Goal: Task Accomplishment & Management: Complete application form

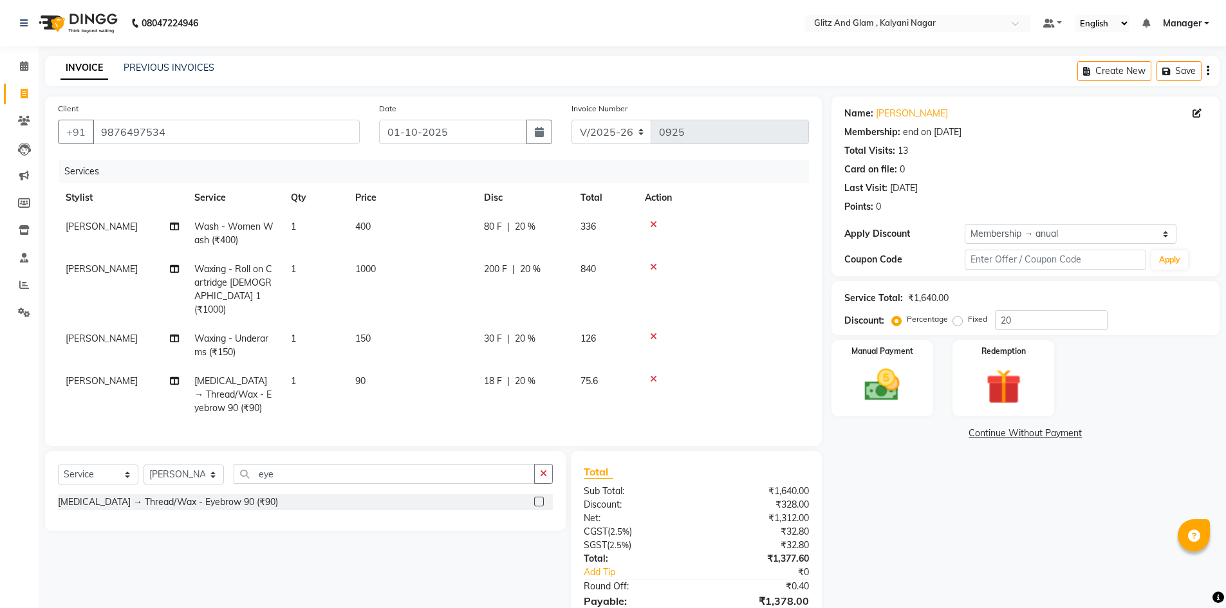
select select "7347"
select select "service"
select select "65897"
select select "1: Object"
click at [161, 470] on select "Select Stylist [PERSON_NAME] [PERSON_NAME] [PERSON_NAME] [PERSON_NAME] [PERSON_…" at bounding box center [184, 475] width 80 height 20
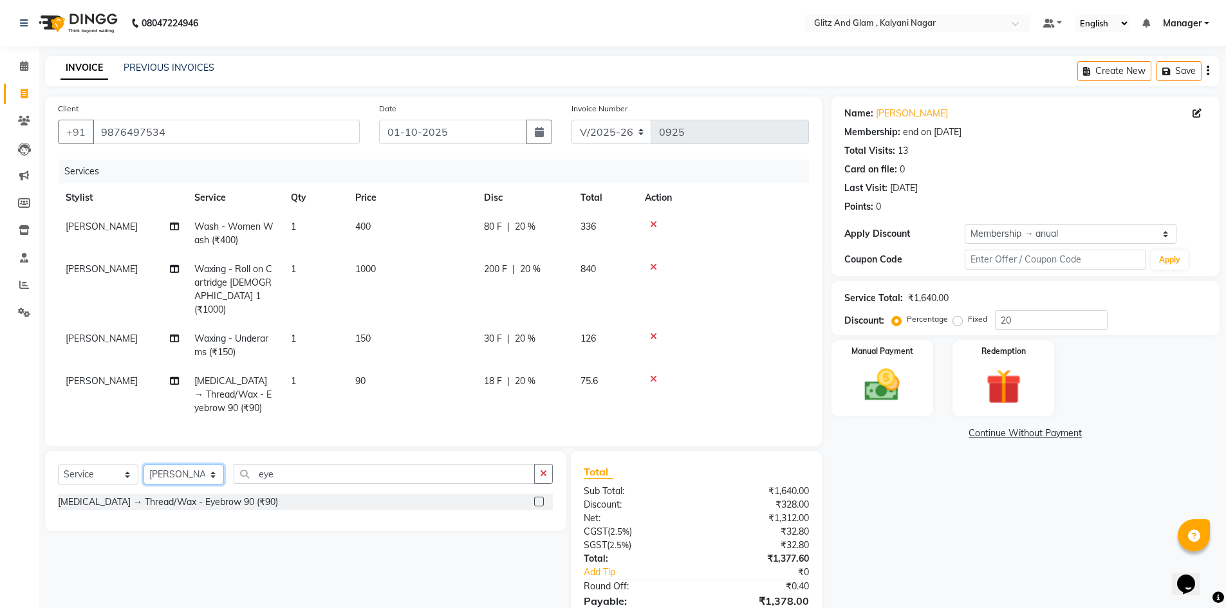
select select "65893"
click at [144, 465] on select "Select Stylist [PERSON_NAME] [PERSON_NAME] [PERSON_NAME] [PERSON_NAME] [PERSON_…" at bounding box center [184, 475] width 80 height 20
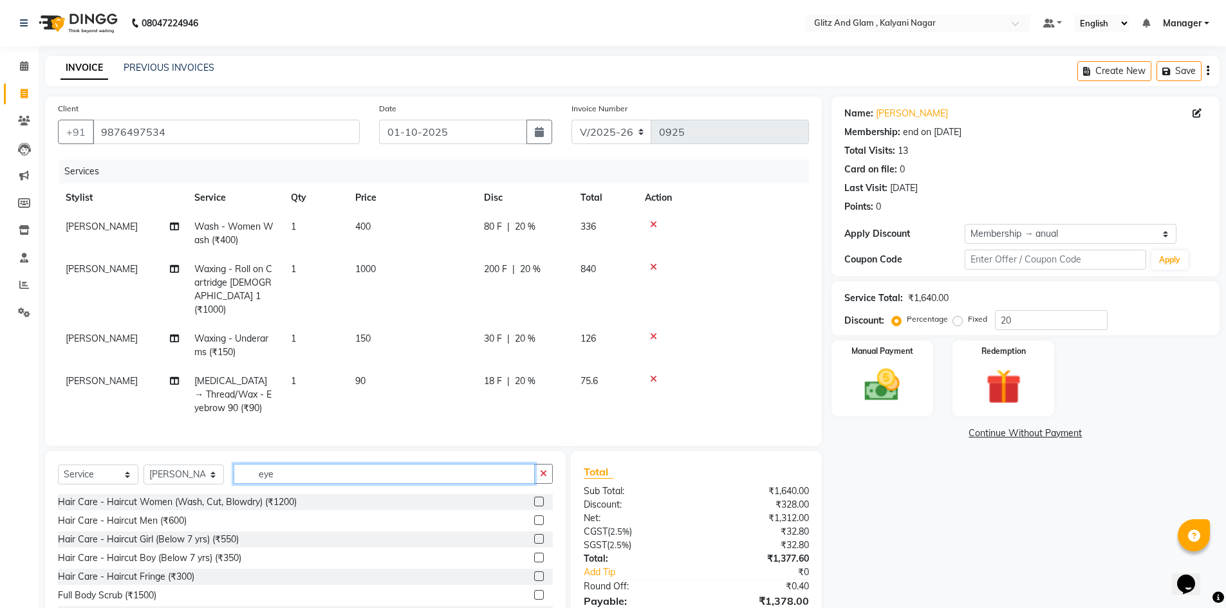
click at [275, 469] on input "eye" at bounding box center [384, 474] width 301 height 20
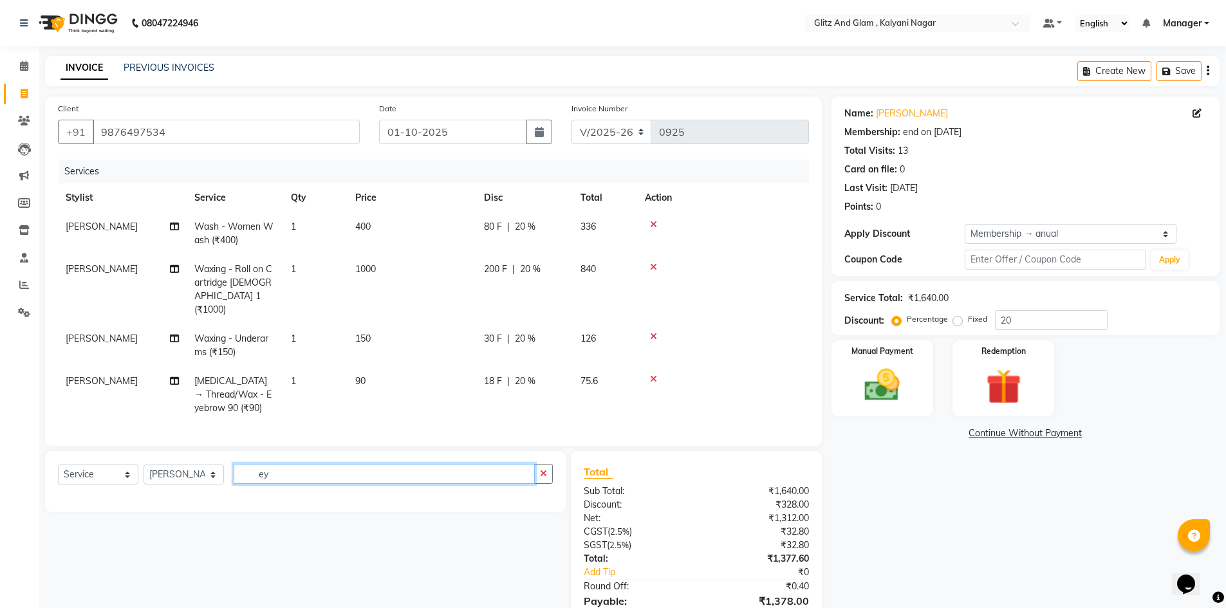
type input "e"
type input "blow"
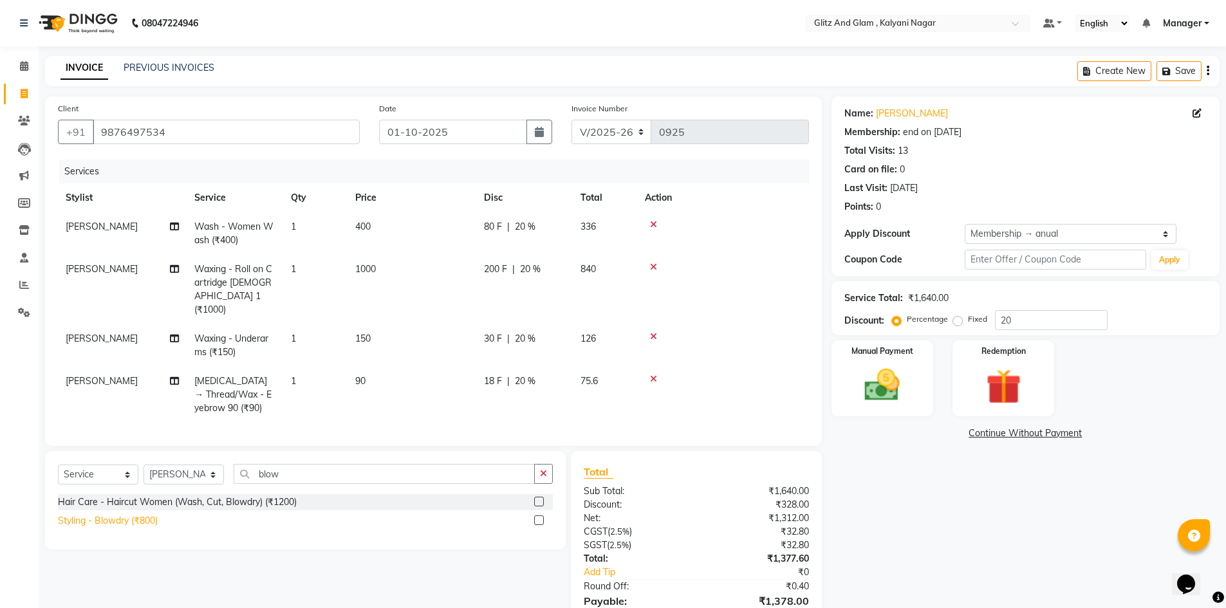
click at [86, 521] on div "Styling - Blowdry (₹800)" at bounding box center [108, 521] width 100 height 14
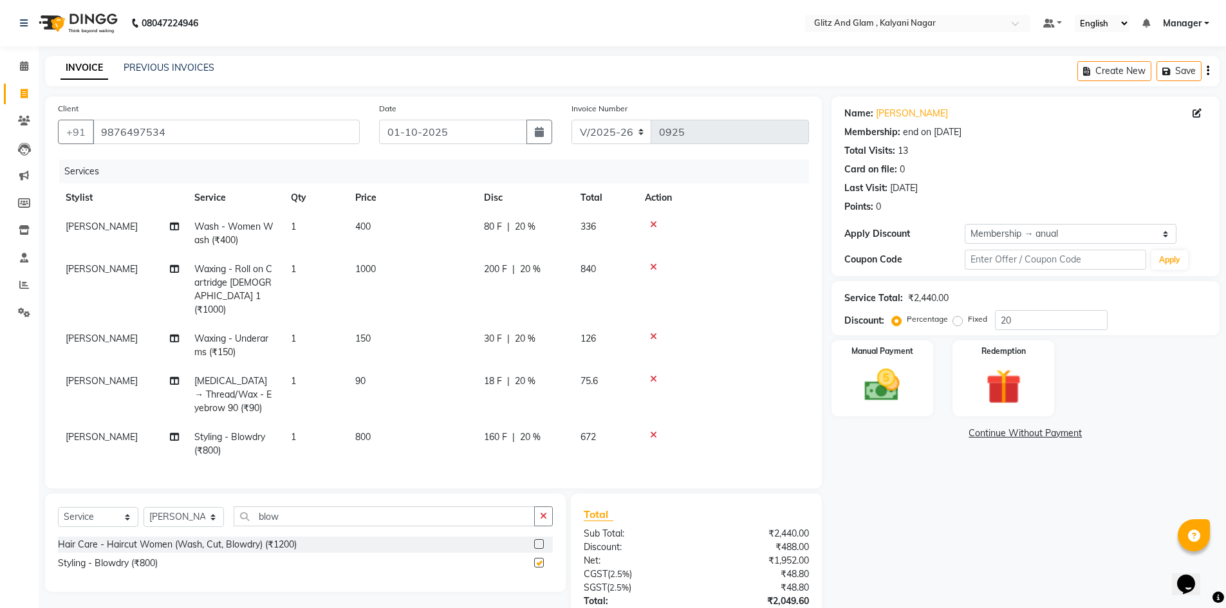
checkbox input "false"
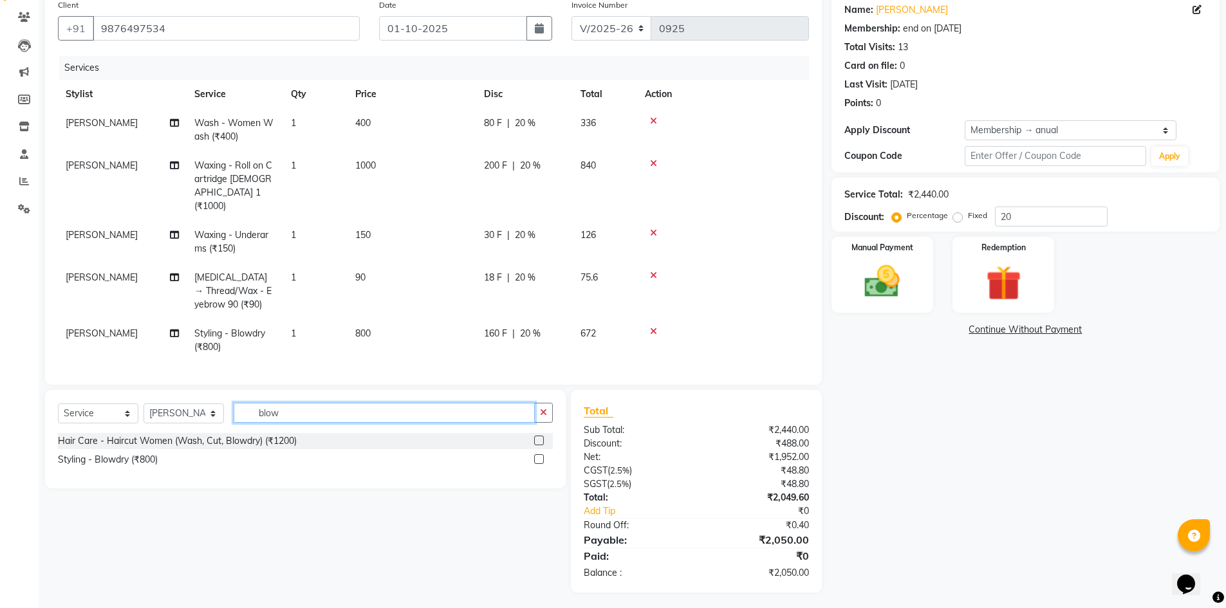
drag, startPoint x: 288, startPoint y: 409, endPoint x: 127, endPoint y: 427, distance: 161.3
click at [129, 428] on div "Select Service Product Membership Package Voucher Prepaid Gift Card Select Styl…" at bounding box center [305, 418] width 495 height 30
type input "ton"
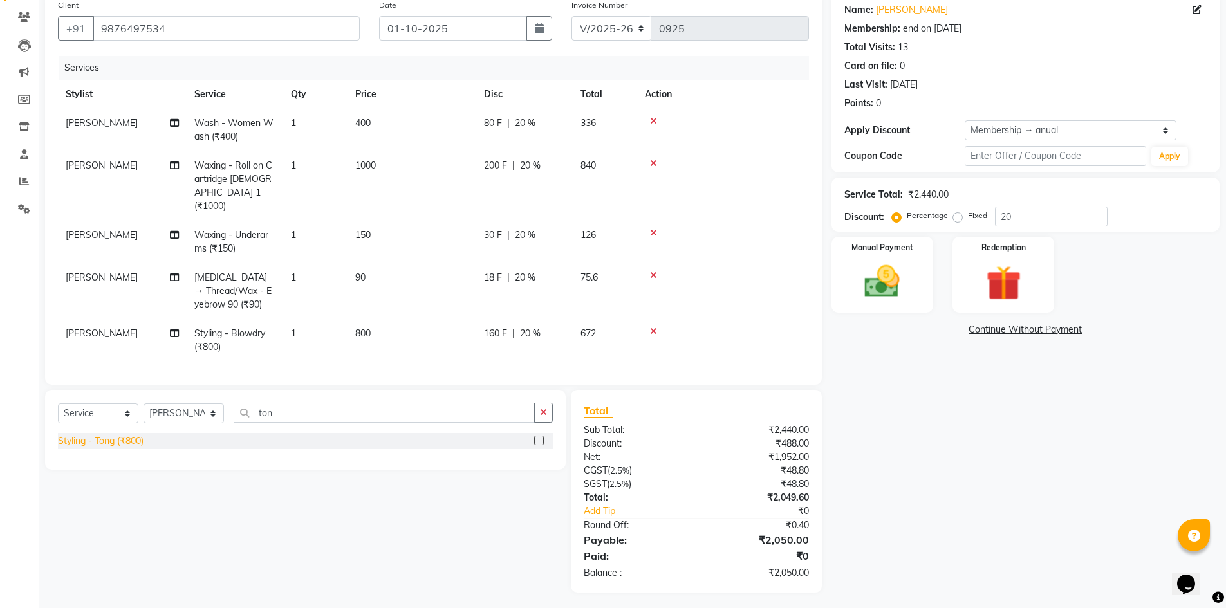
click at [99, 438] on div "Styling - Tong (₹800)" at bounding box center [101, 441] width 86 height 14
checkbox input "false"
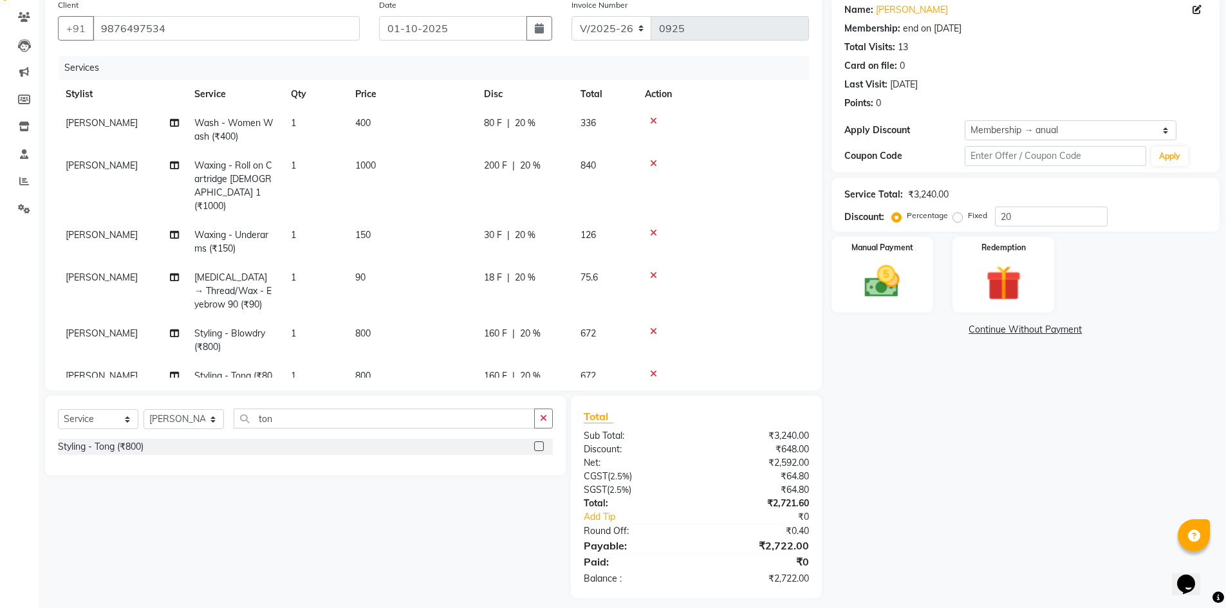
click at [653, 327] on icon at bounding box center [653, 331] width 7 height 9
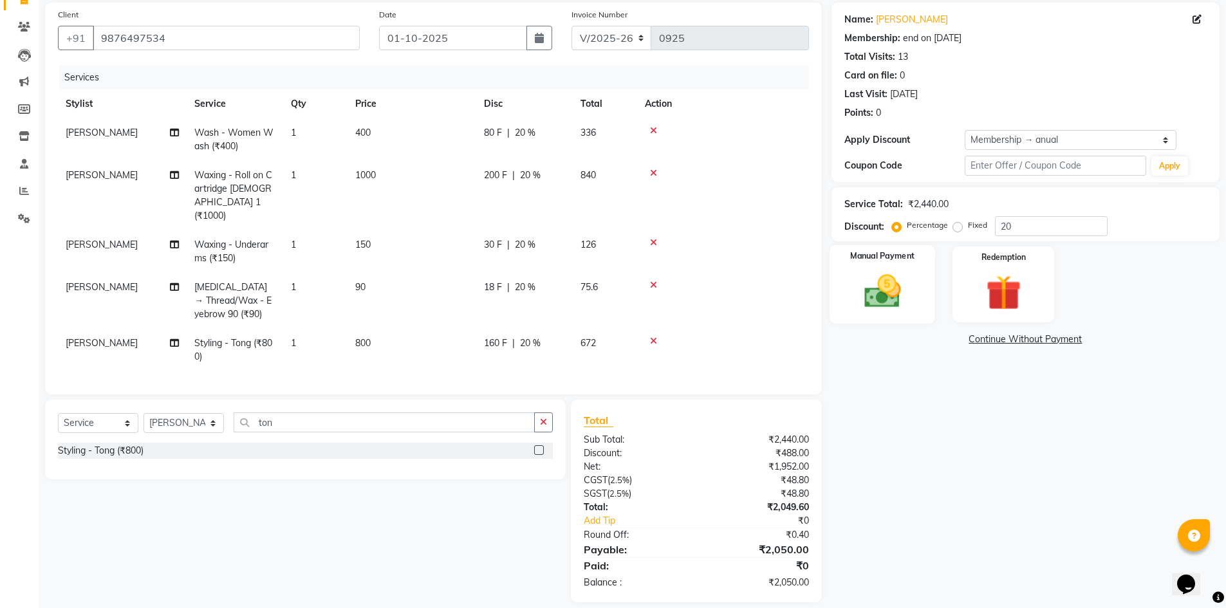
click at [911, 295] on img at bounding box center [882, 291] width 59 height 42
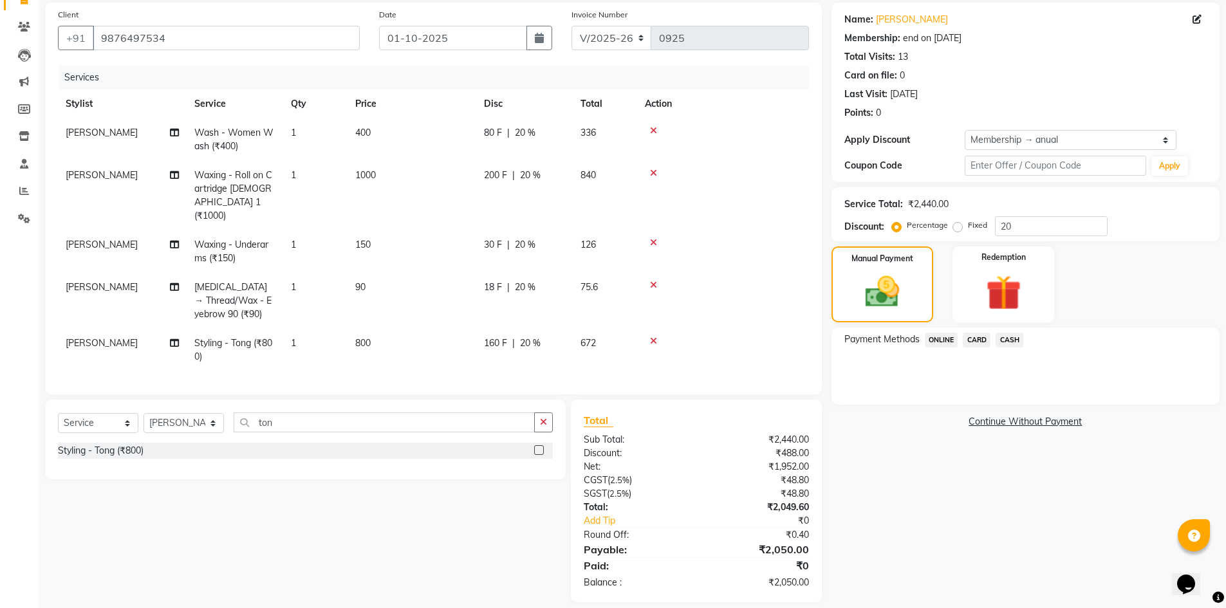
click at [939, 335] on span "ONLINE" at bounding box center [941, 340] width 33 height 15
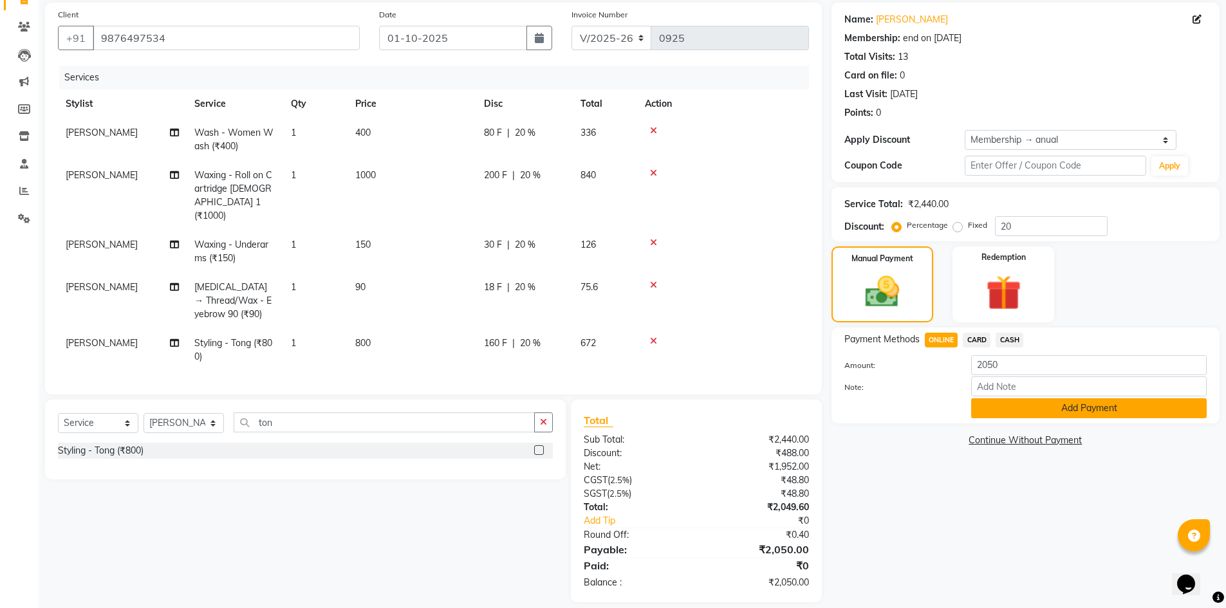
click at [1002, 409] on button "Add Payment" at bounding box center [1089, 408] width 236 height 20
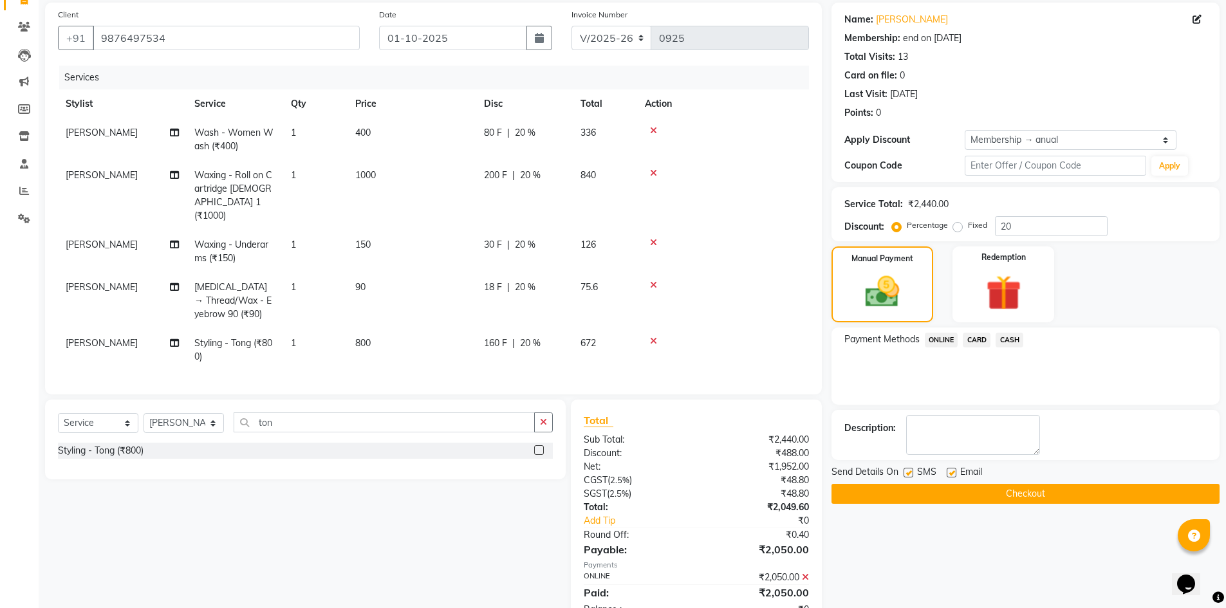
click at [1009, 494] on button "Checkout" at bounding box center [1025, 494] width 388 height 20
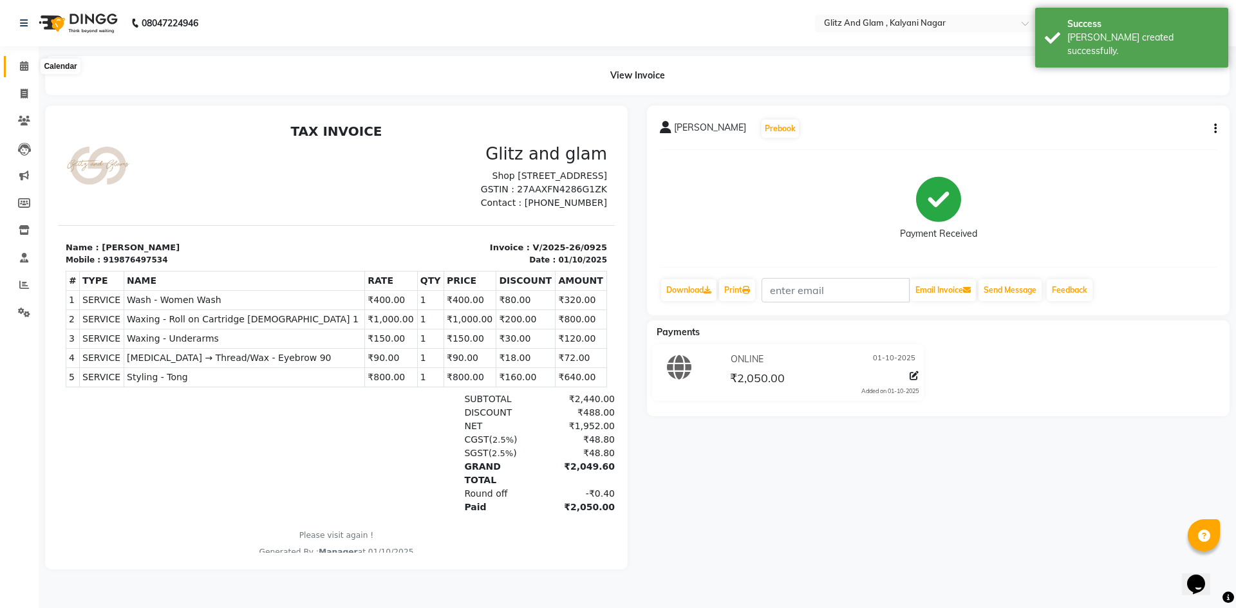
click at [25, 67] on icon at bounding box center [24, 66] width 8 height 10
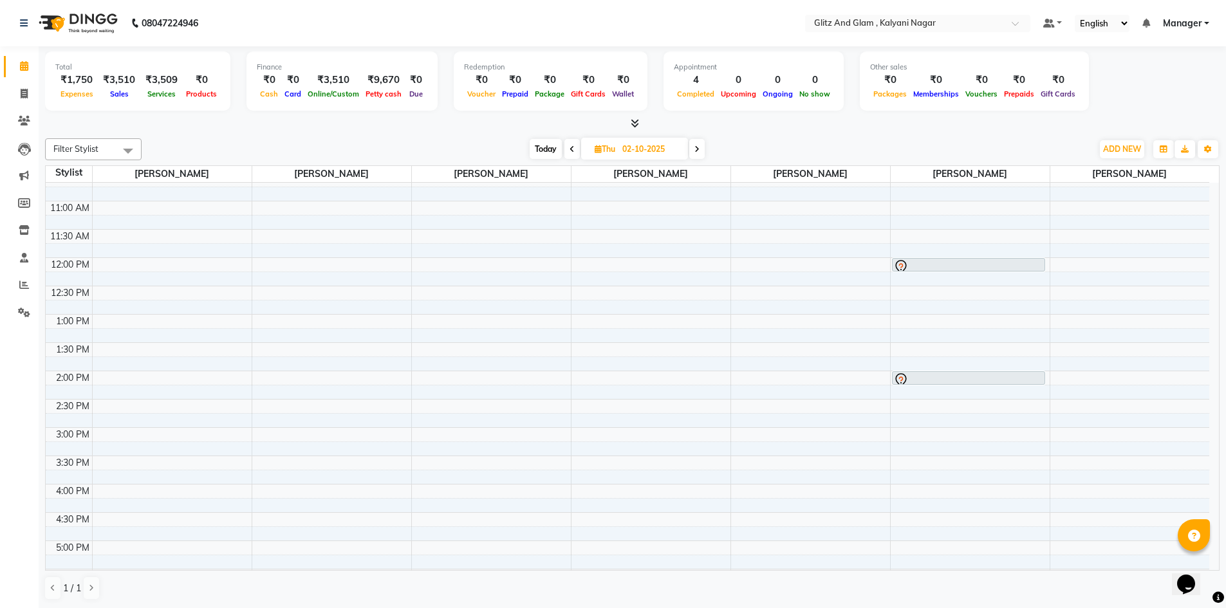
scroll to position [129, 0]
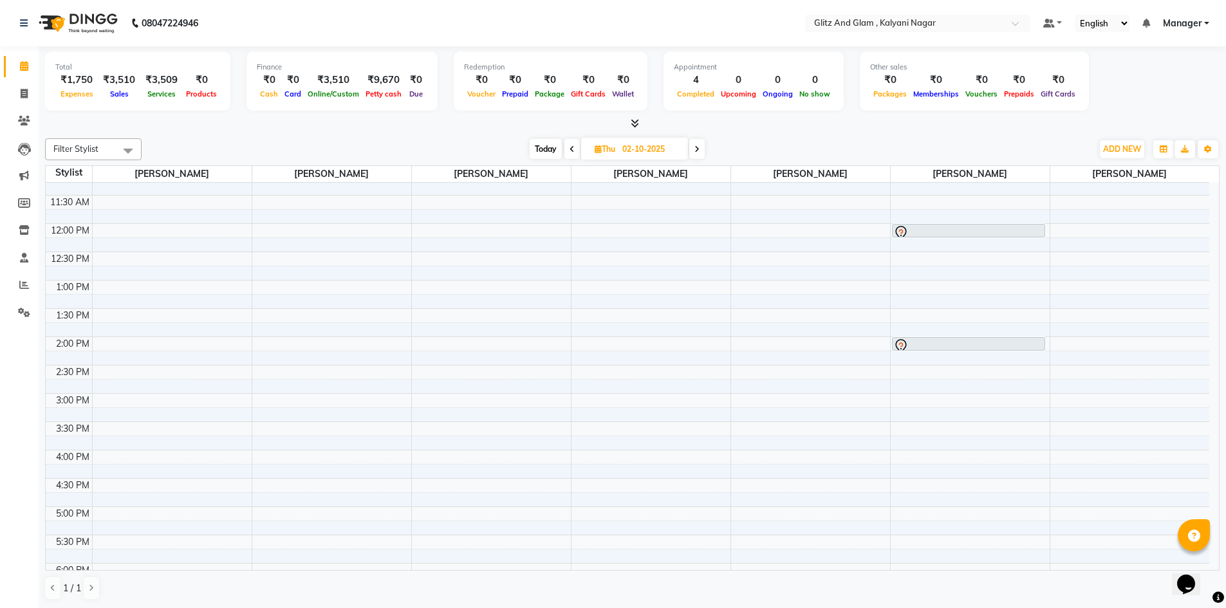
click at [548, 151] on span "Today" at bounding box center [546, 149] width 32 height 20
type input "01-10-2025"
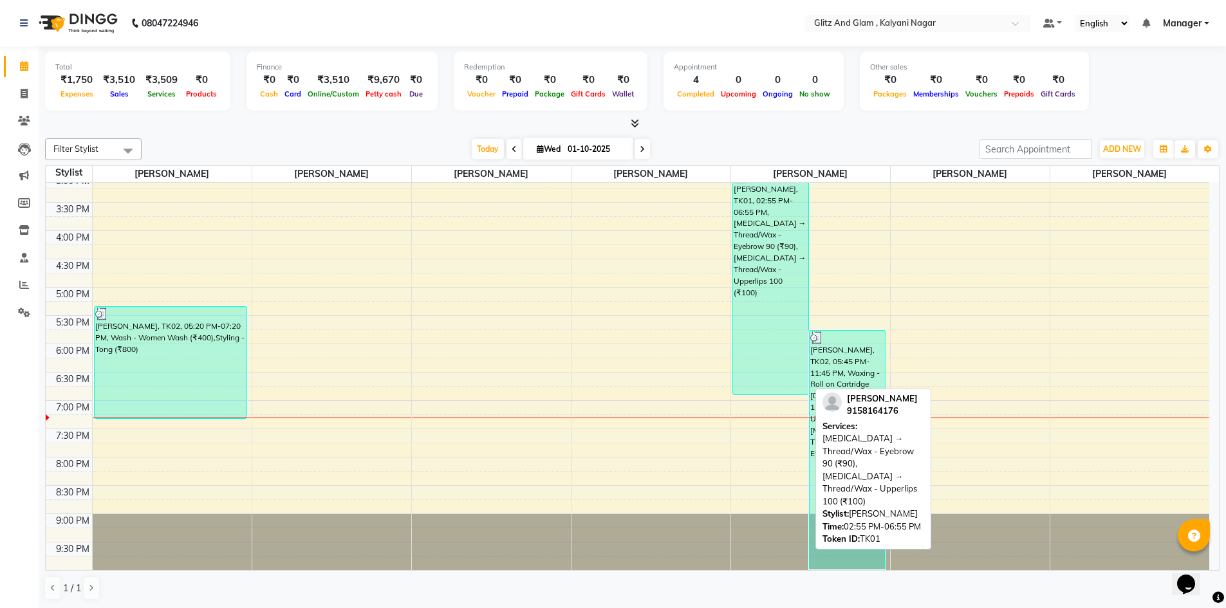
scroll to position [1, 0]
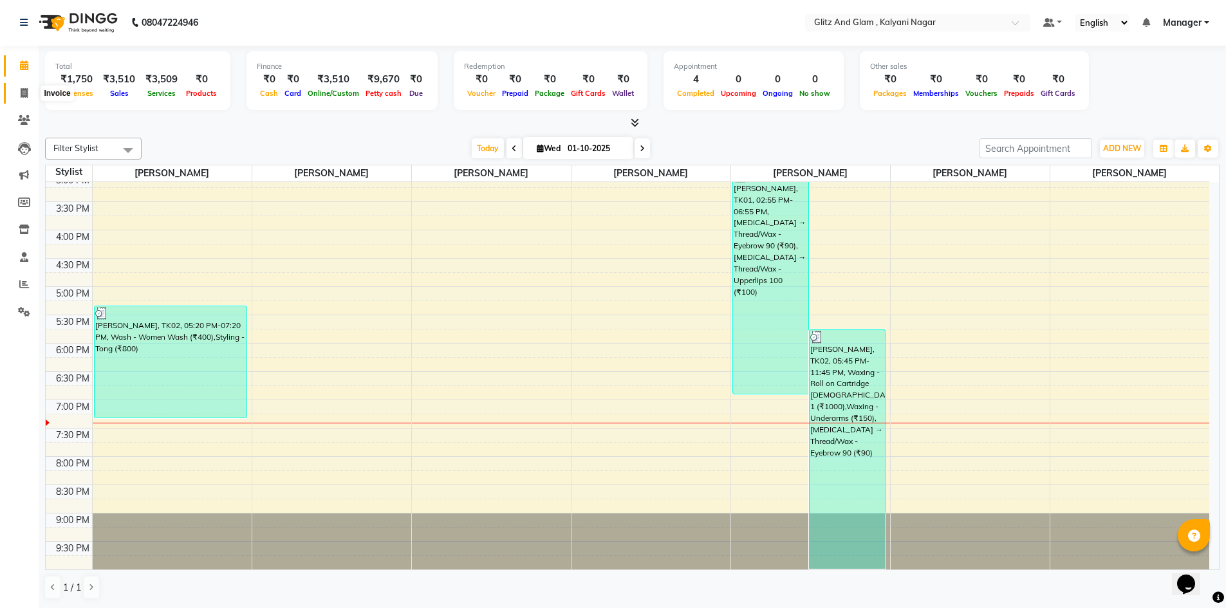
drag, startPoint x: 24, startPoint y: 87, endPoint x: 54, endPoint y: 89, distance: 29.7
click at [24, 87] on span at bounding box center [24, 93] width 23 height 15
select select "7347"
select select "service"
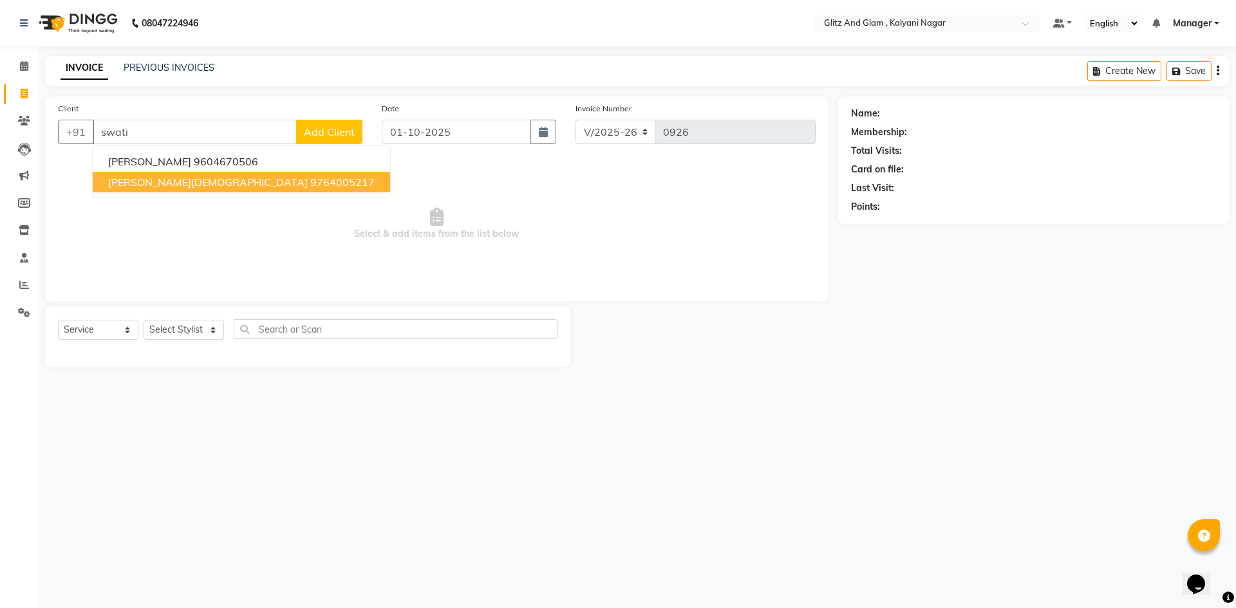
click at [165, 183] on button "[PERSON_NAME][DEMOGRAPHIC_DATA] 9764005217" at bounding box center [241, 182] width 297 height 21
type input "9764005217"
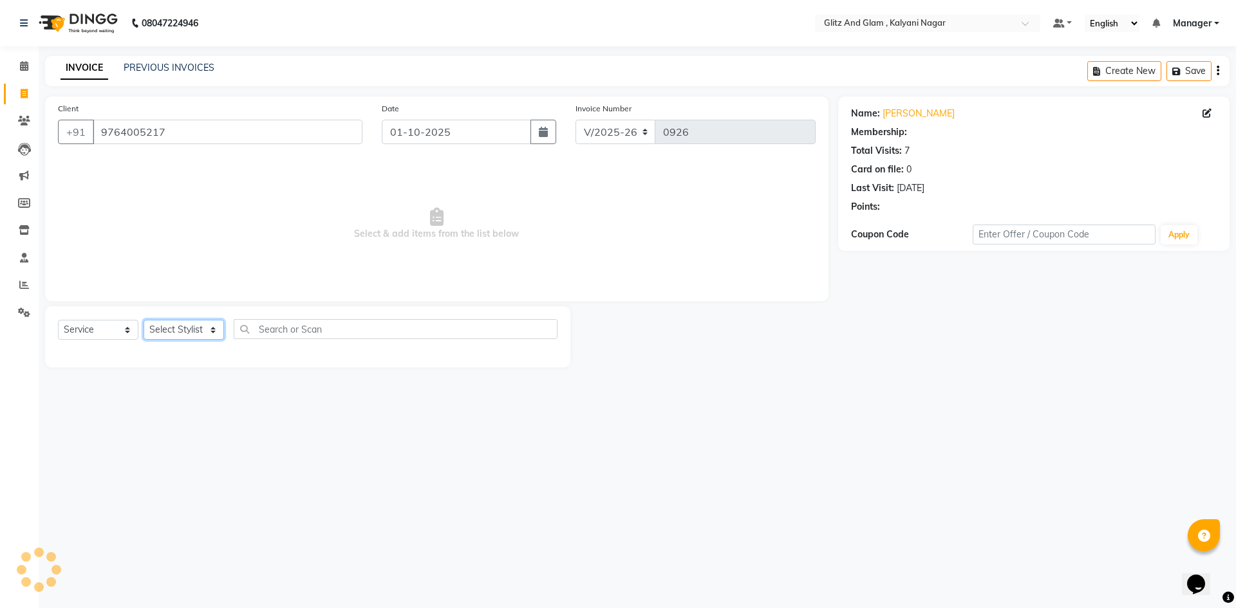
click at [194, 334] on select "Select Stylist [PERSON_NAME] [PERSON_NAME] [PERSON_NAME] [PERSON_NAME] [PERSON_…" at bounding box center [184, 330] width 80 height 20
select select "1: Object"
select select "65897"
click at [144, 320] on select "Select Stylist [PERSON_NAME] [PERSON_NAME] [PERSON_NAME] [PERSON_NAME] [PERSON_…" at bounding box center [184, 330] width 80 height 20
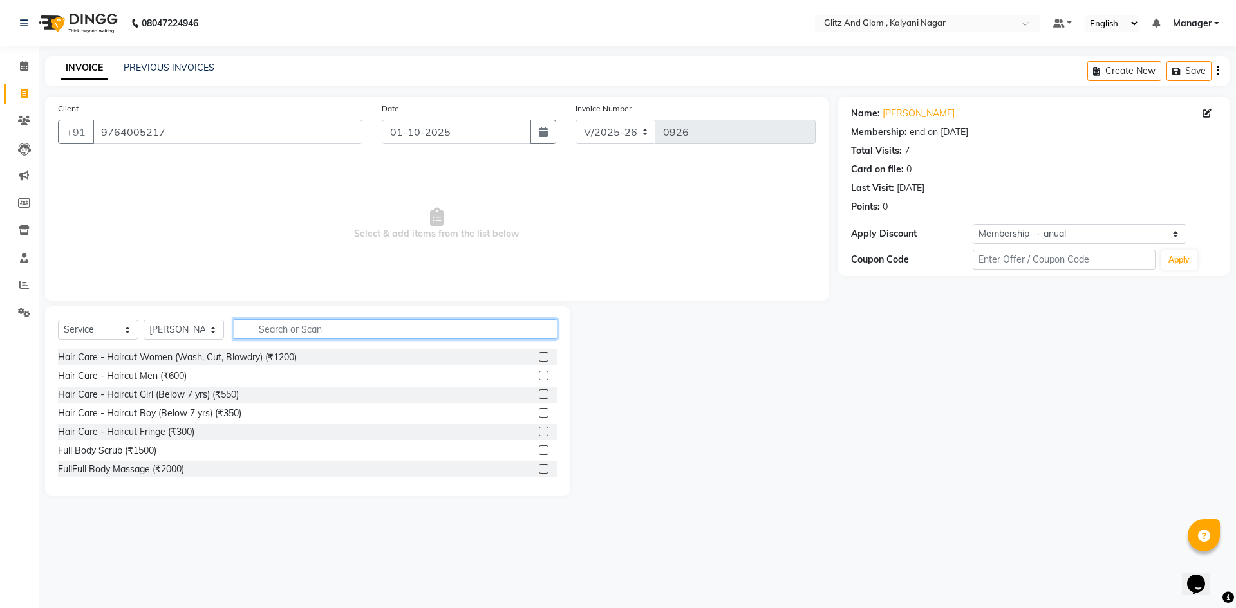
click at [291, 322] on input "text" at bounding box center [396, 329] width 324 height 20
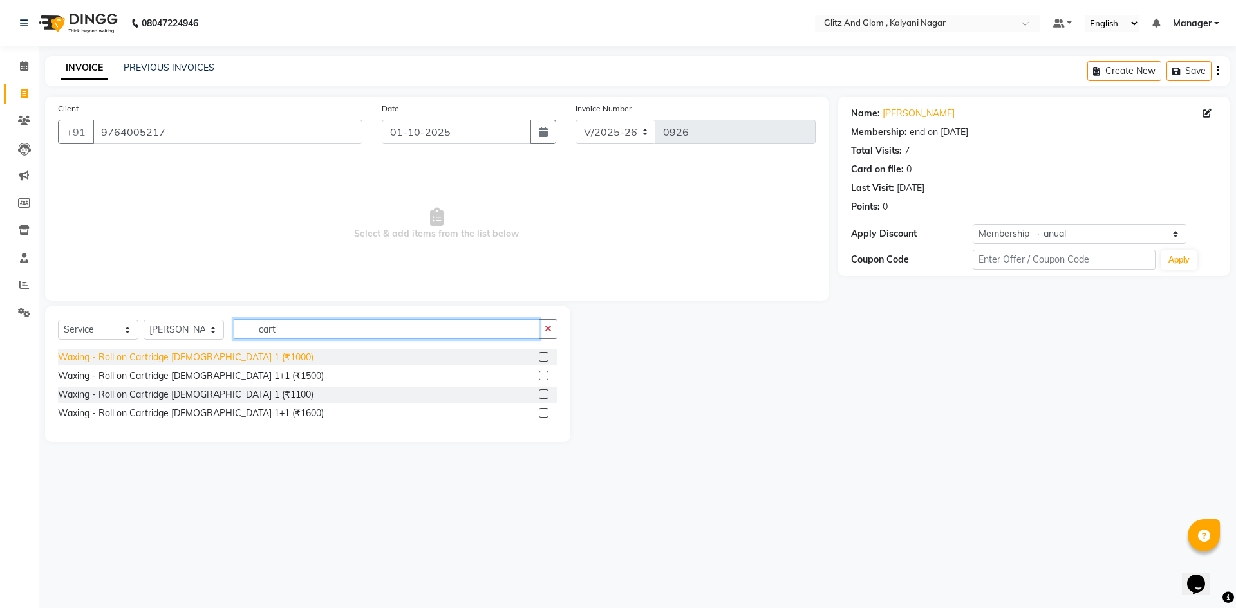
type input "cart"
click at [232, 355] on div "Waxing - Roll on Cartridge [DEMOGRAPHIC_DATA] 1 (₹1000)" at bounding box center [185, 358] width 255 height 14
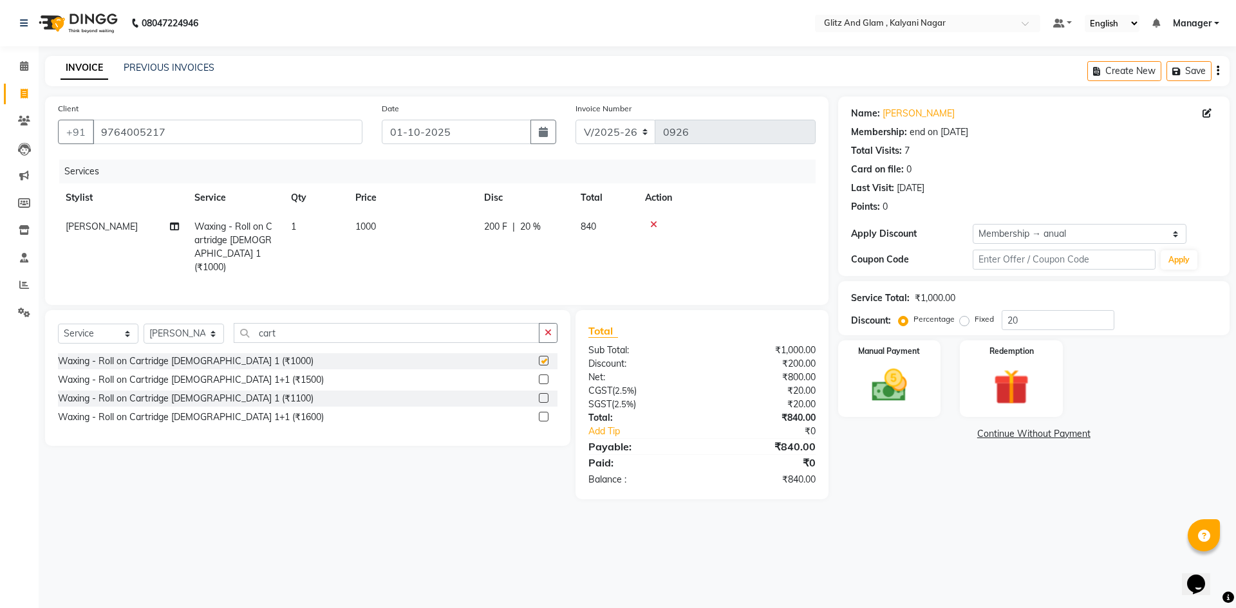
checkbox input "false"
drag, startPoint x: 285, startPoint y: 326, endPoint x: 188, endPoint y: 325, distance: 97.2
click at [188, 325] on div "Select Service Product Membership Package Voucher Prepaid Gift Card Select Styl…" at bounding box center [307, 338] width 499 height 30
type input "i"
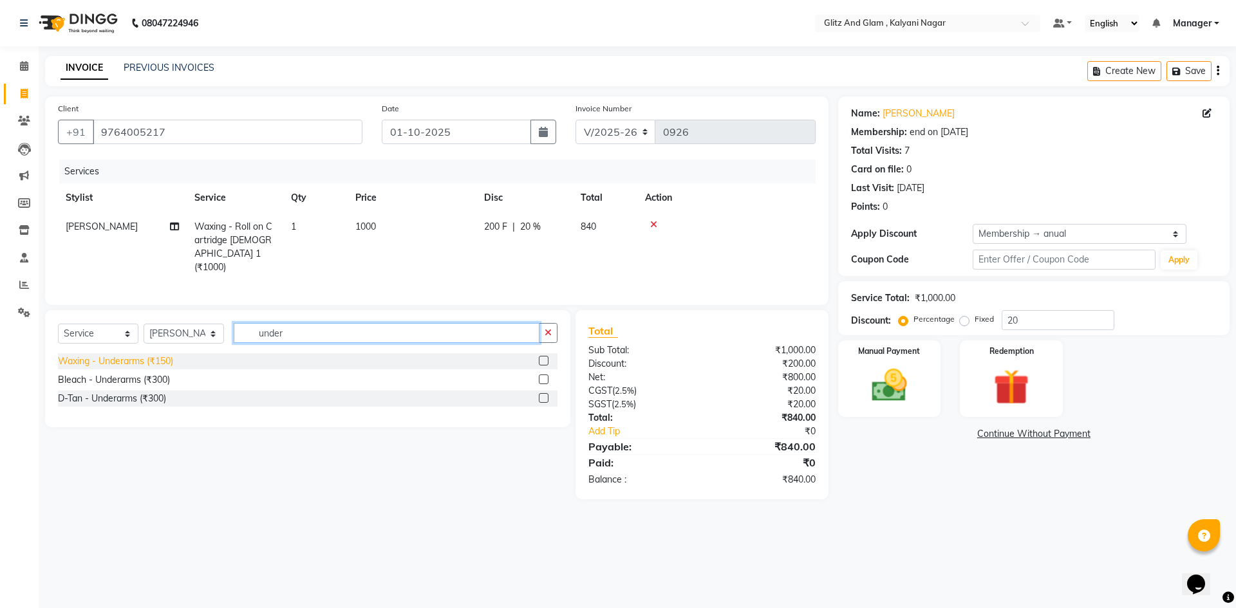
type input "under"
click at [168, 362] on div "Waxing - Underarms (₹150)" at bounding box center [115, 362] width 115 height 14
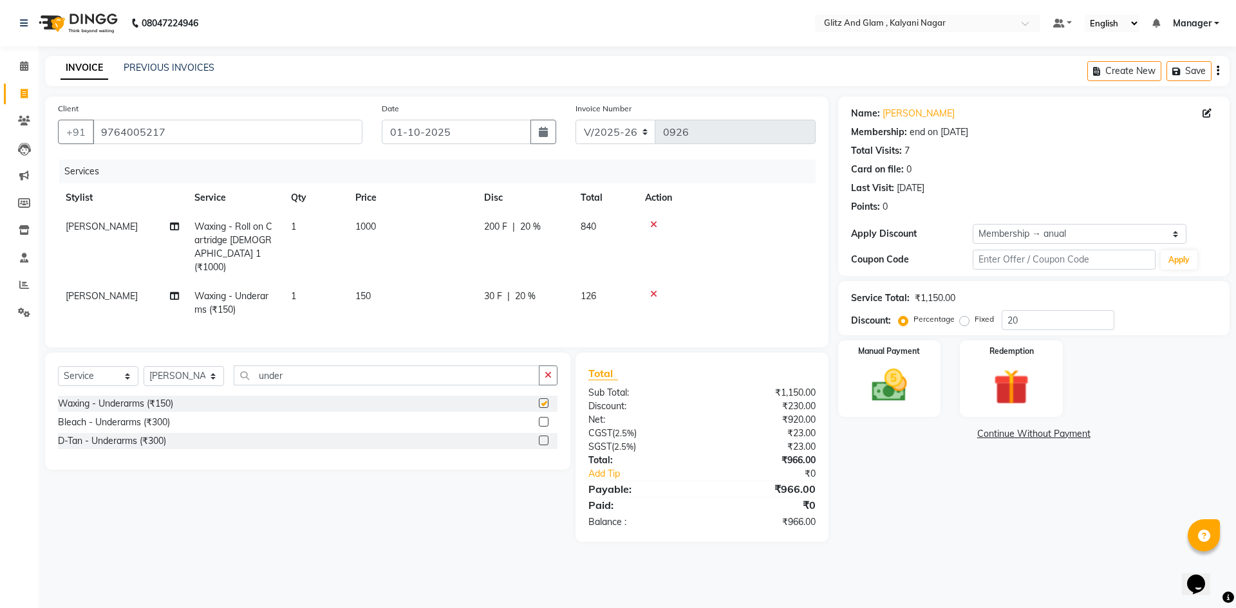
checkbox input "false"
drag, startPoint x: 286, startPoint y: 371, endPoint x: 196, endPoint y: 365, distance: 89.7
click at [196, 366] on div "Select Service Product Membership Package Voucher Prepaid Gift Card Select Styl…" at bounding box center [307, 381] width 499 height 30
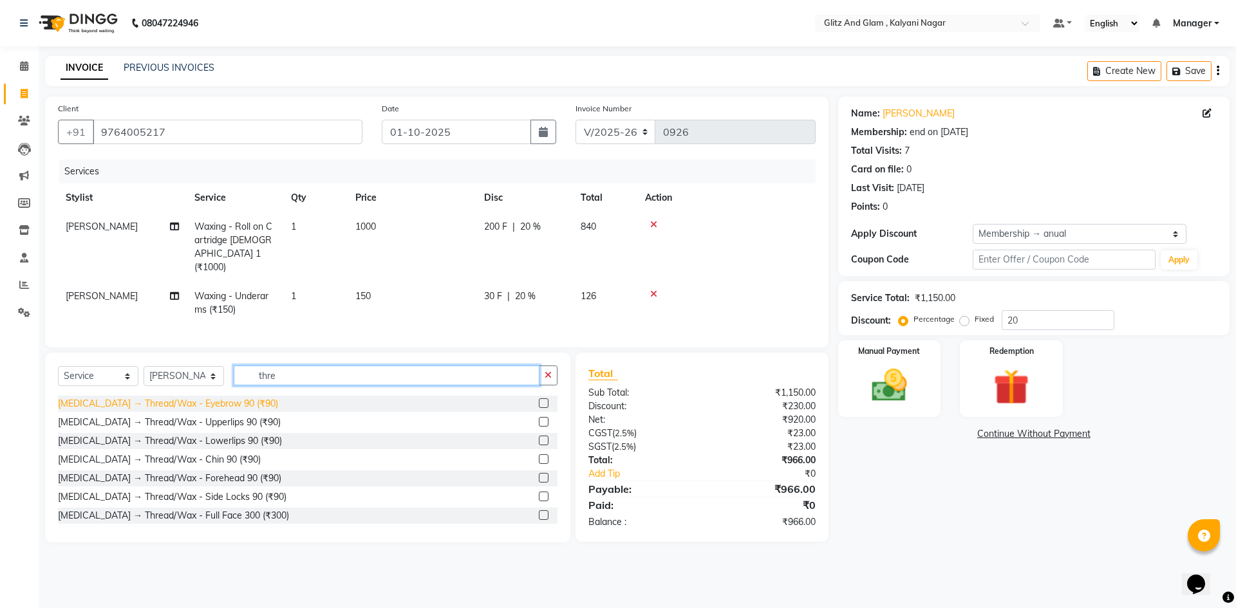
type input "thre"
click at [181, 397] on div "[MEDICAL_DATA] → Thread/Wax - Eyebrow 90 (₹90)" at bounding box center [168, 404] width 220 height 14
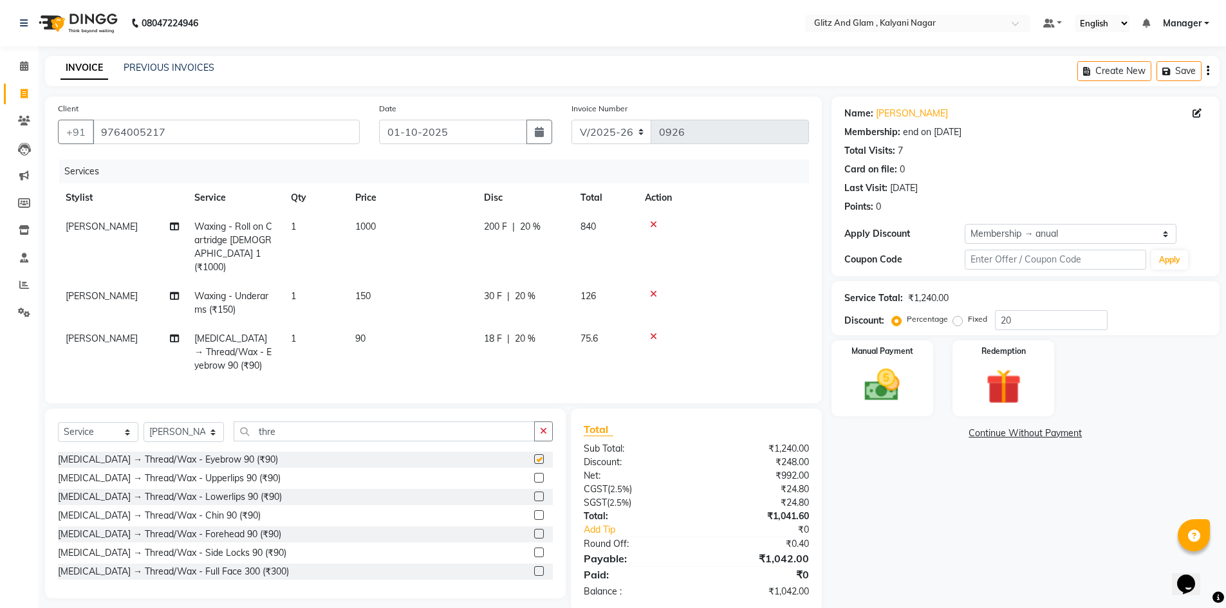
checkbox input "false"
click at [196, 476] on div "[MEDICAL_DATA] → Thread/Wax - Upperlips 90 (₹90)" at bounding box center [169, 479] width 223 height 14
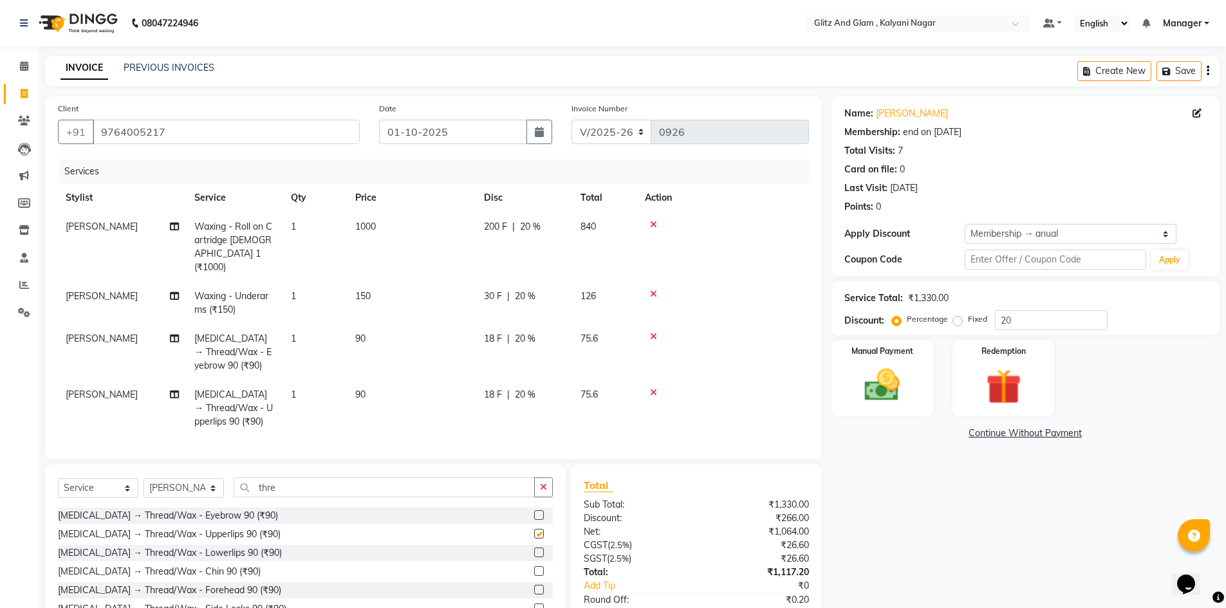
checkbox input "false"
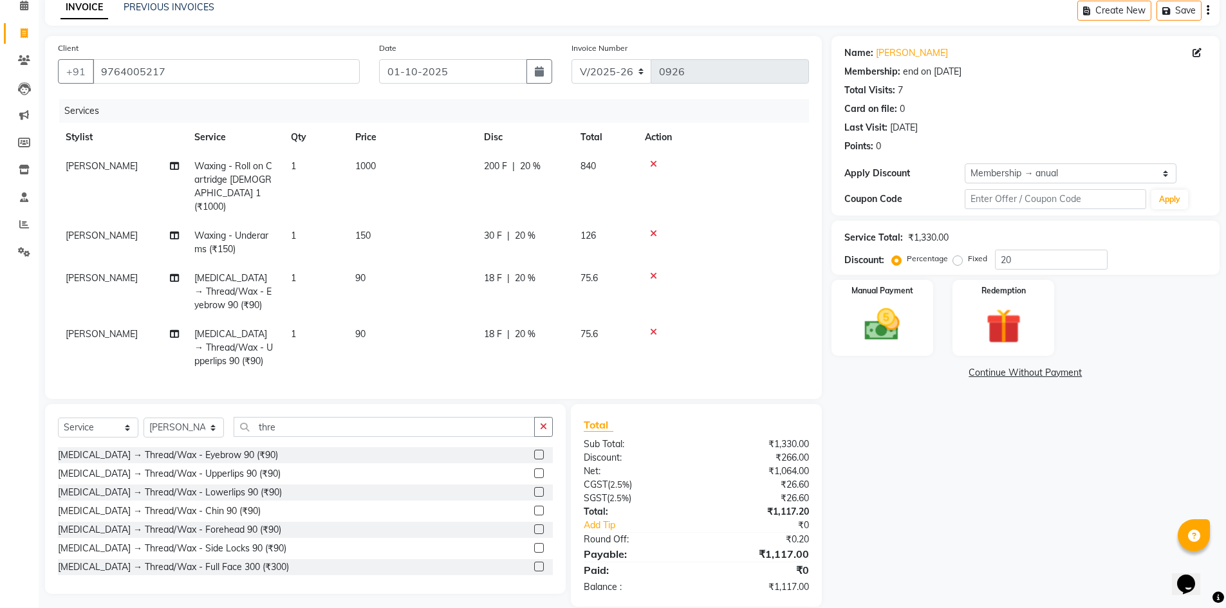
scroll to position [75, 0]
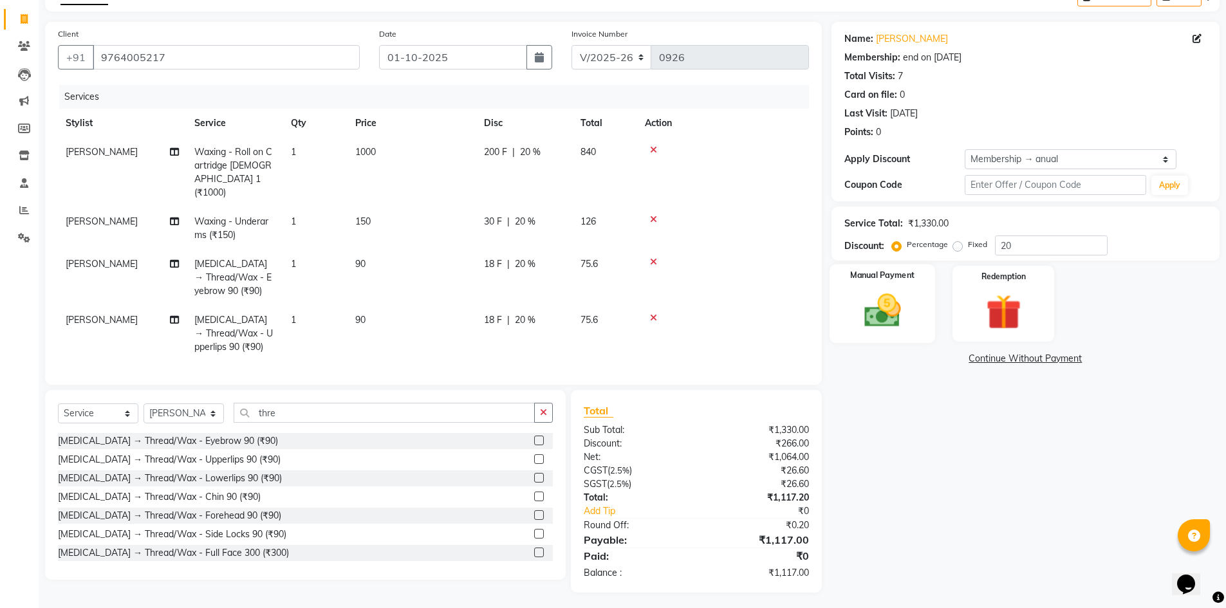
click at [898, 302] on img at bounding box center [882, 311] width 59 height 42
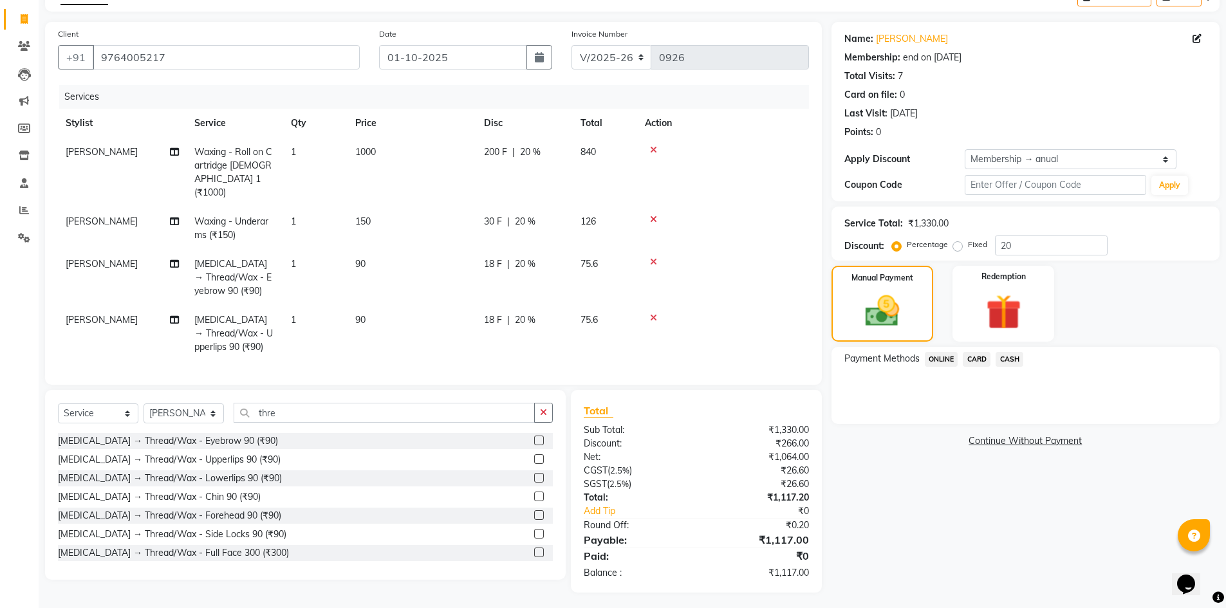
scroll to position [10, 0]
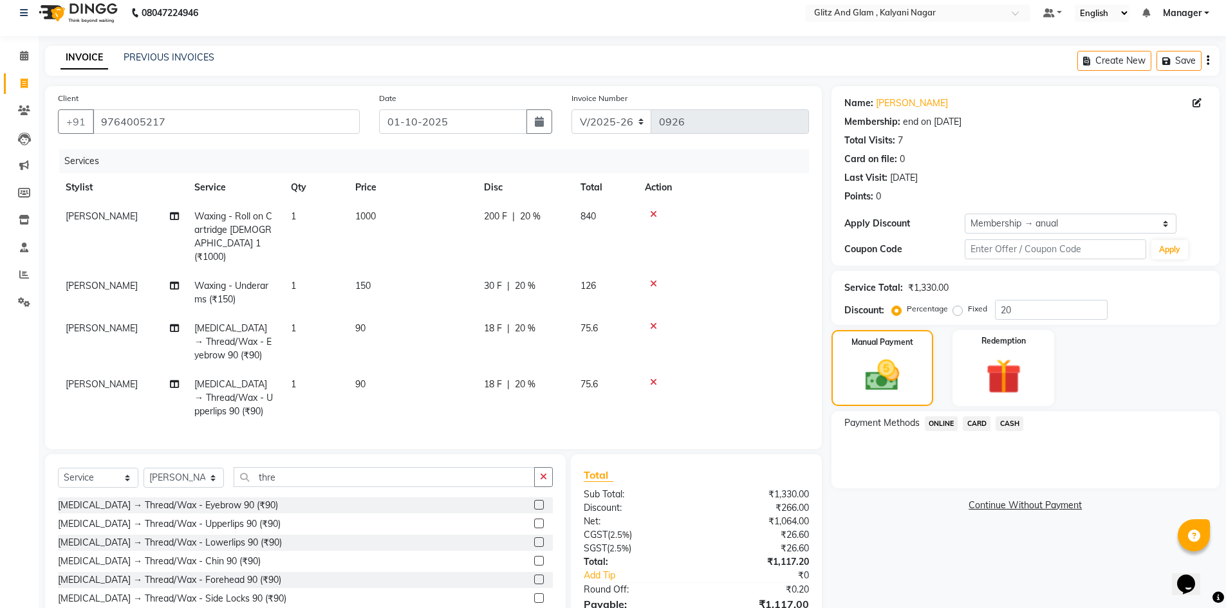
click at [1003, 422] on span "CASH" at bounding box center [1010, 423] width 28 height 15
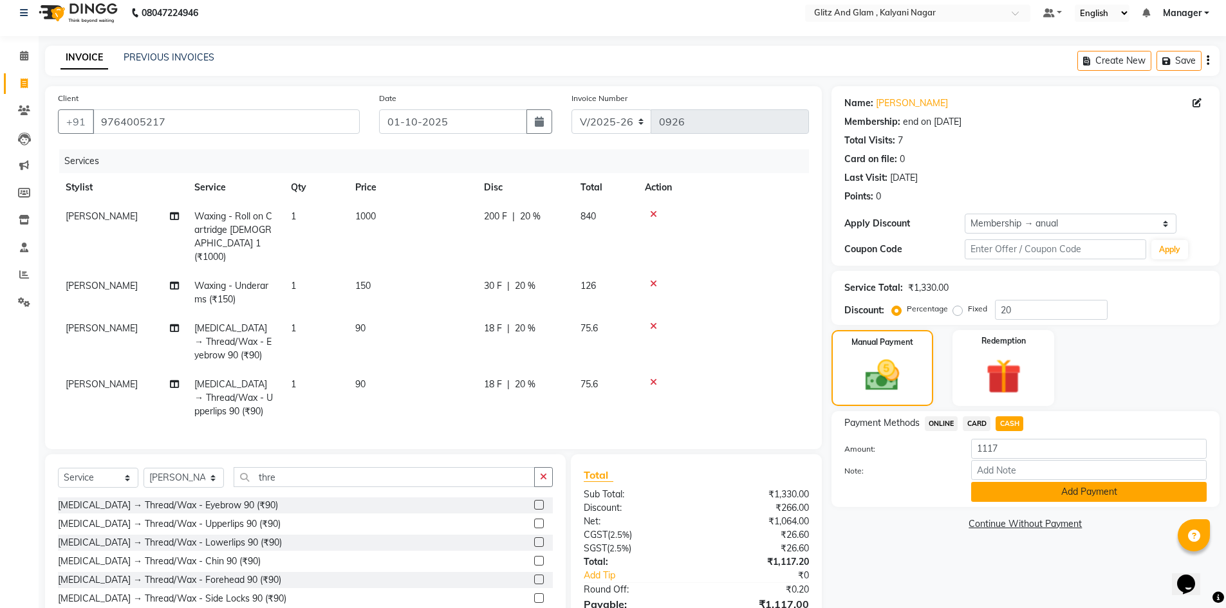
click at [1014, 490] on button "Add Payment" at bounding box center [1089, 492] width 236 height 20
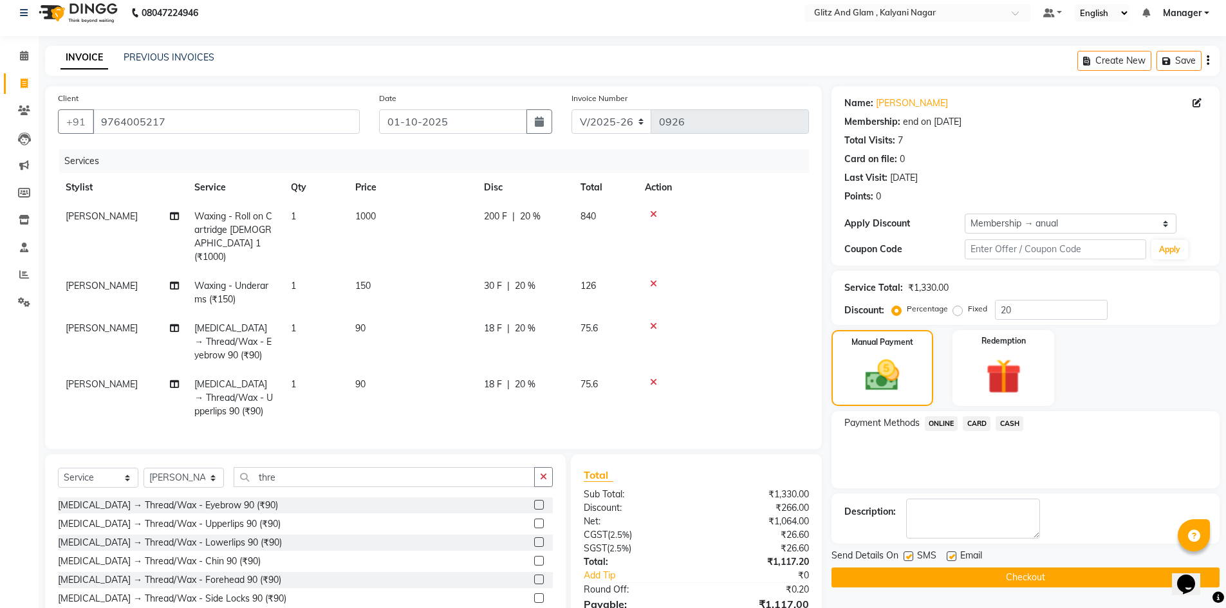
click at [1020, 577] on button "Checkout" at bounding box center [1025, 578] width 388 height 20
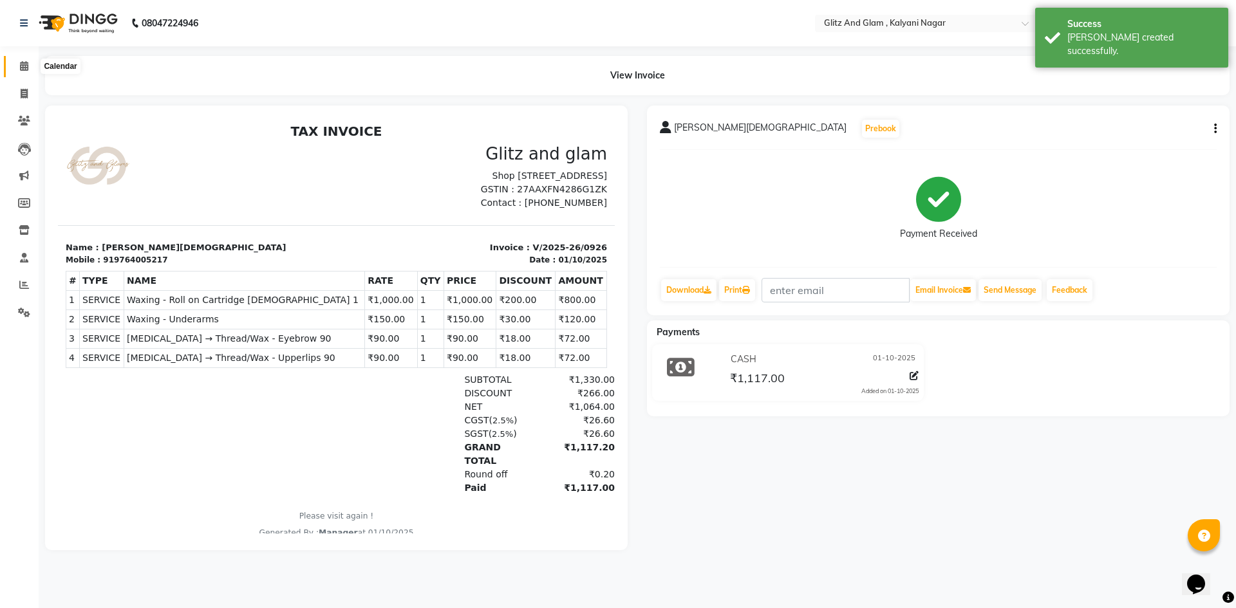
click at [26, 60] on span at bounding box center [24, 66] width 23 height 15
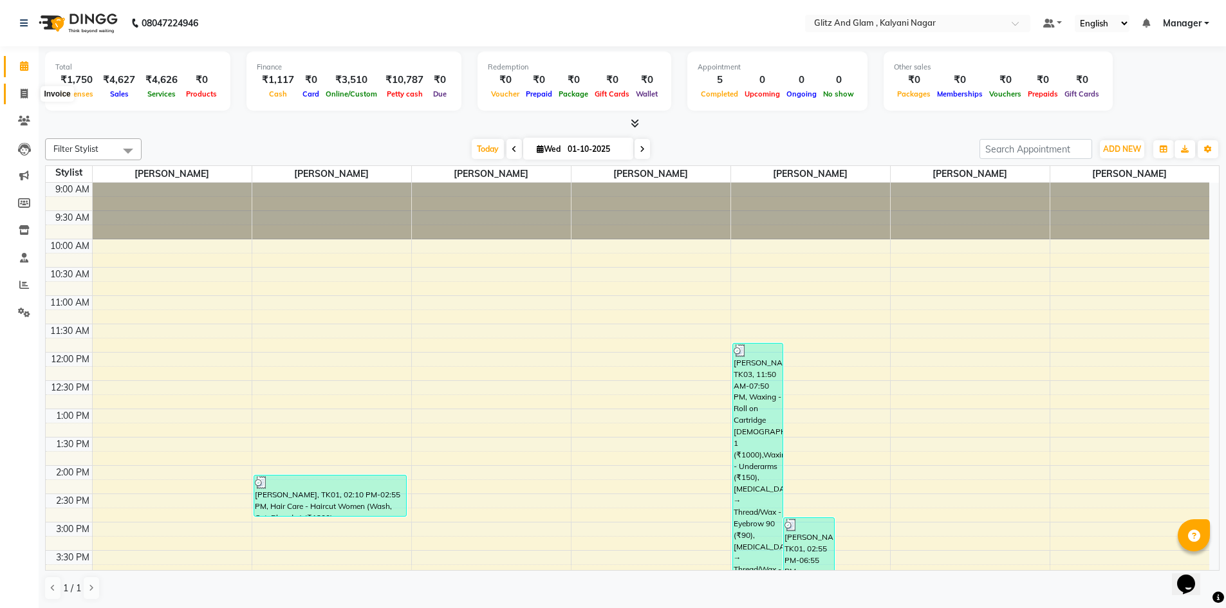
click at [18, 90] on span at bounding box center [24, 94] width 23 height 15
select select "7347"
select select "service"
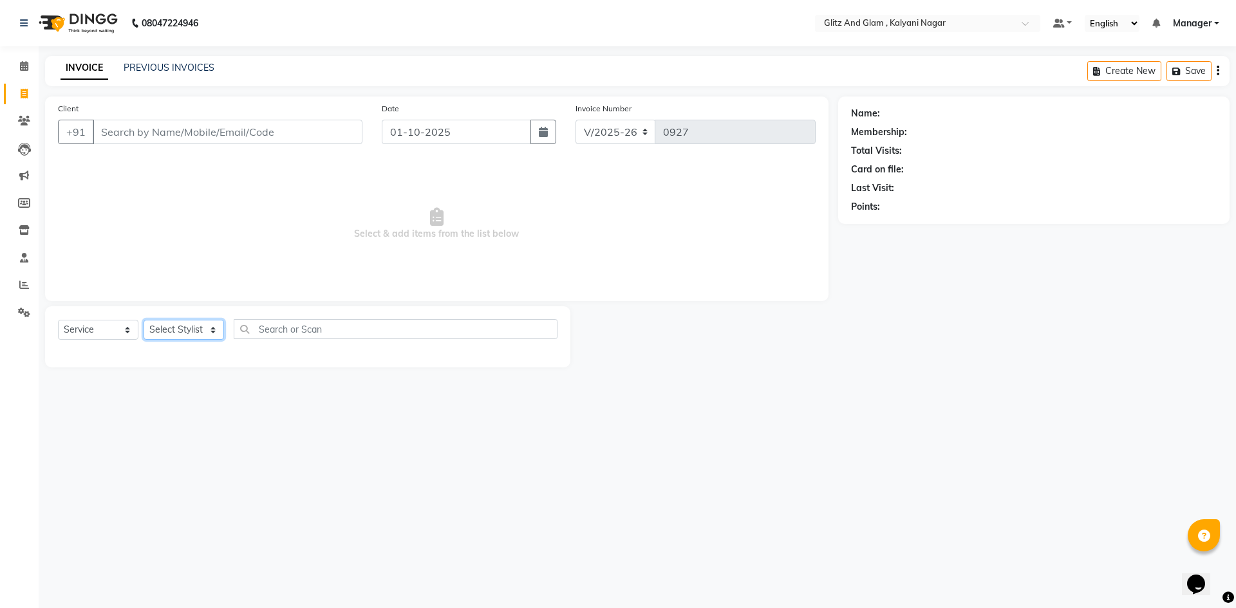
click at [167, 330] on select "Select Stylist [PERSON_NAME] [PERSON_NAME] [PERSON_NAME] [PERSON_NAME] [PERSON_…" at bounding box center [184, 330] width 80 height 20
select select "65893"
click at [144, 320] on select "Select Stylist [PERSON_NAME] [PERSON_NAME] [PERSON_NAME] [PERSON_NAME] [PERSON_…" at bounding box center [184, 330] width 80 height 20
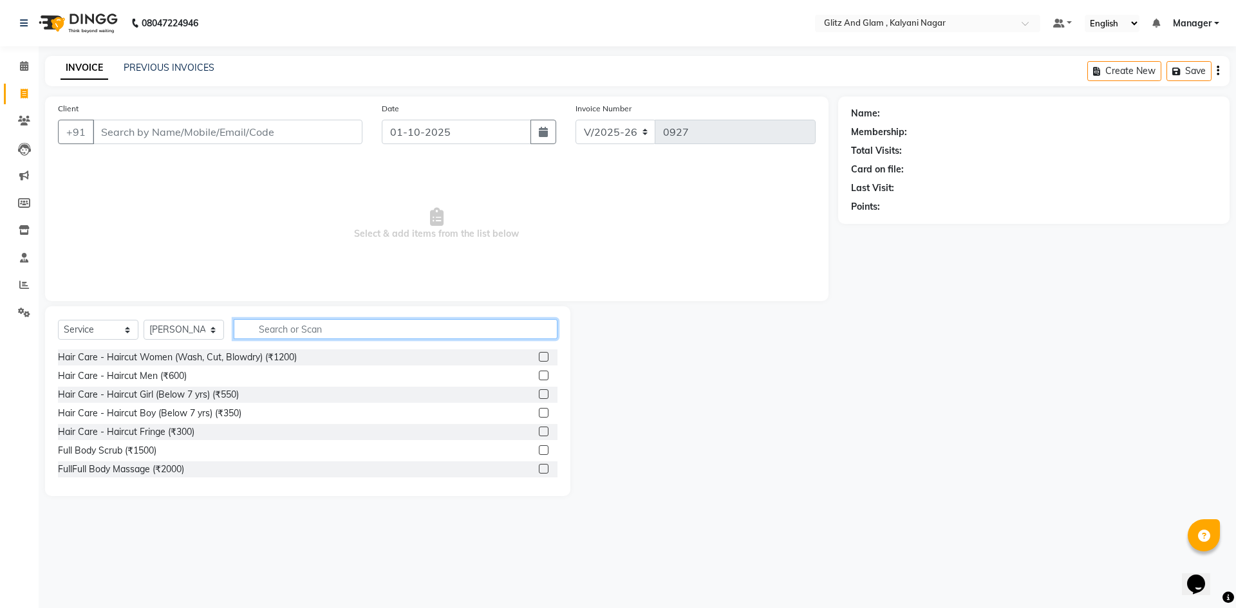
click at [292, 327] on input "text" at bounding box center [396, 329] width 324 height 20
type input "cut"
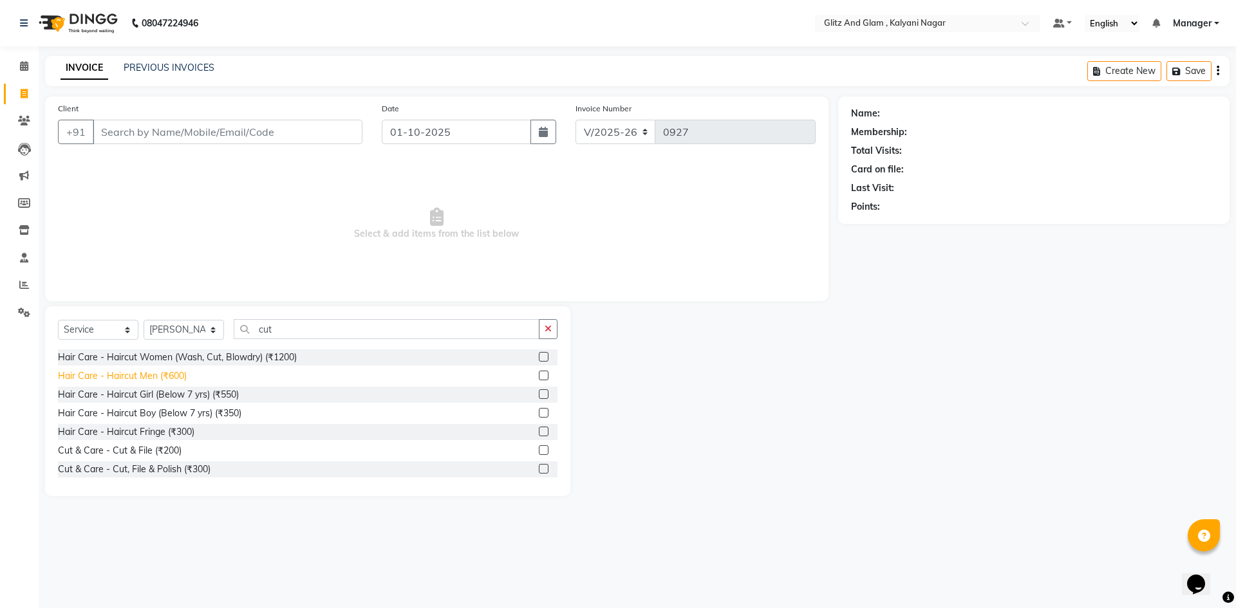
click at [135, 378] on div "Hair Care - Haircut Men (₹600)" at bounding box center [122, 376] width 129 height 14
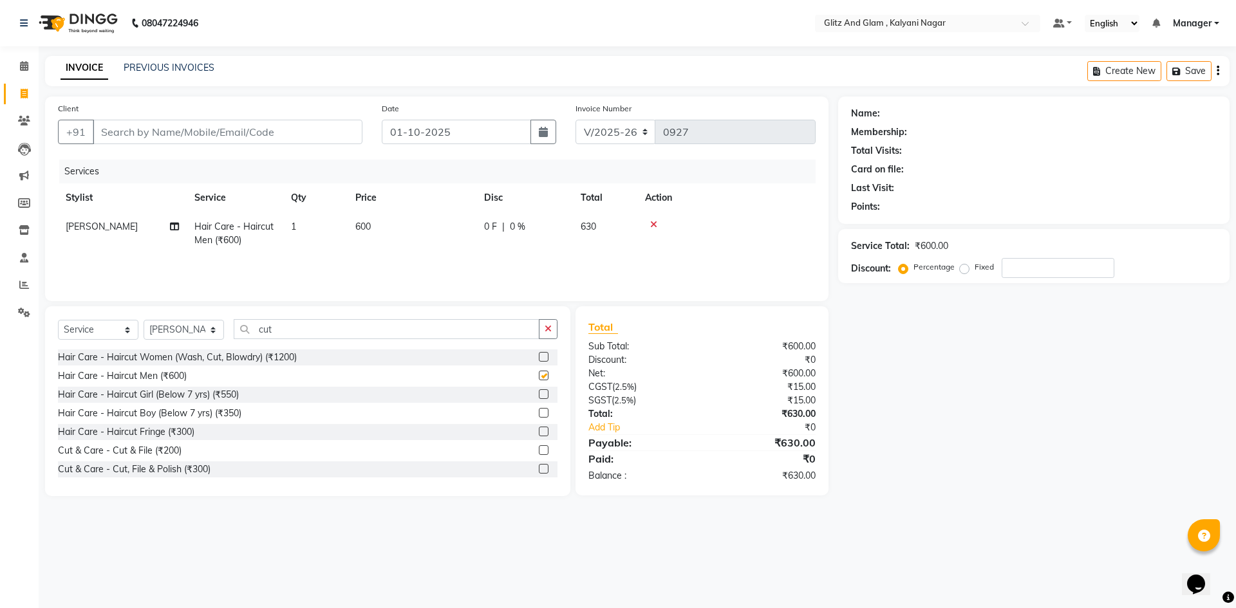
checkbox input "false"
click at [189, 329] on select "Select Stylist [PERSON_NAME] [PERSON_NAME] [PERSON_NAME] [PERSON_NAME] [PERSON_…" at bounding box center [184, 330] width 80 height 20
select select "65897"
click at [144, 320] on select "Select Stylist [PERSON_NAME] [PERSON_NAME] [PERSON_NAME] [PERSON_NAME] [PERSON_…" at bounding box center [184, 330] width 80 height 20
drag, startPoint x: 302, startPoint y: 327, endPoint x: 234, endPoint y: 331, distance: 68.3
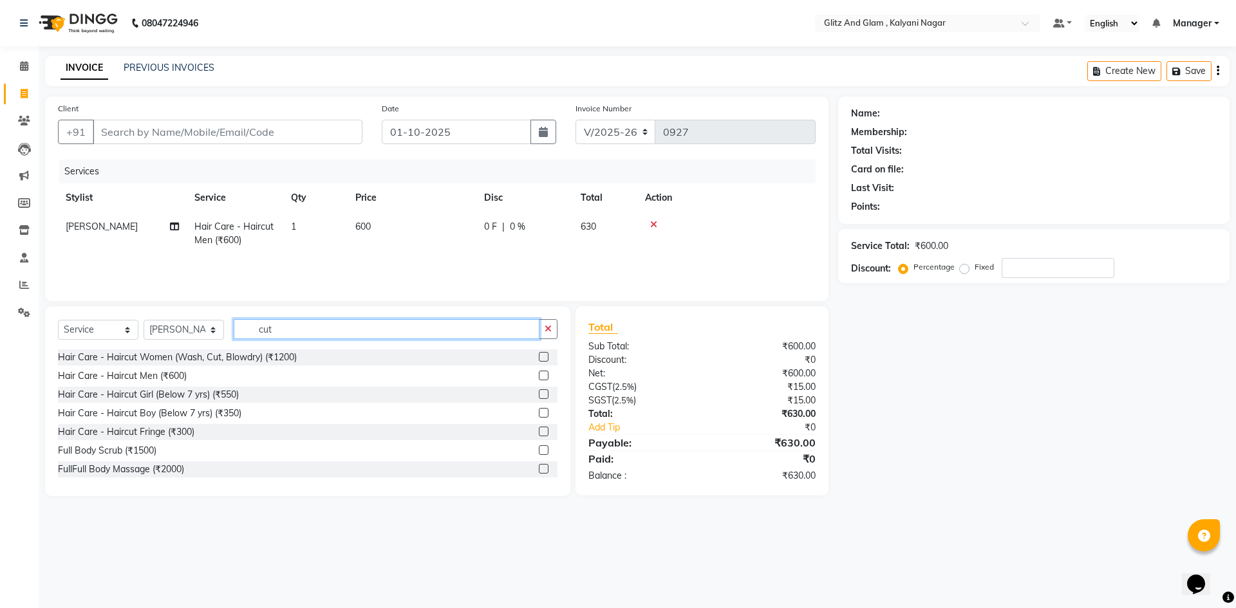
click at [234, 331] on input "cut" at bounding box center [387, 329] width 306 height 20
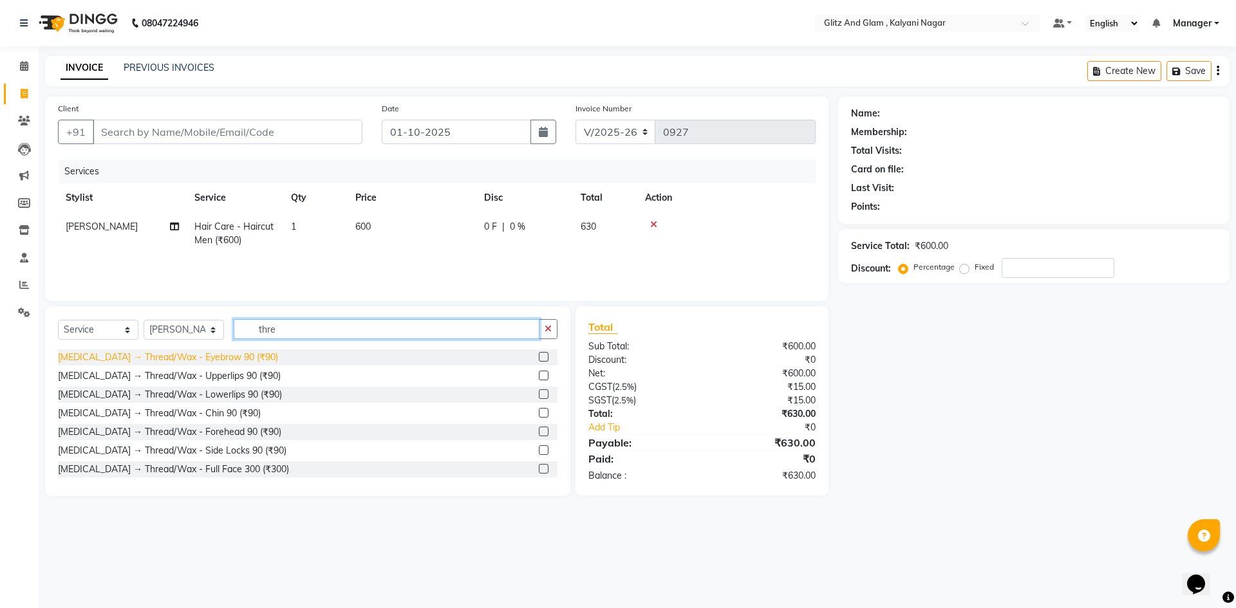
type input "thre"
click at [221, 357] on div "[MEDICAL_DATA] → Thread/Wax - Eyebrow 90 (₹90)" at bounding box center [168, 358] width 220 height 14
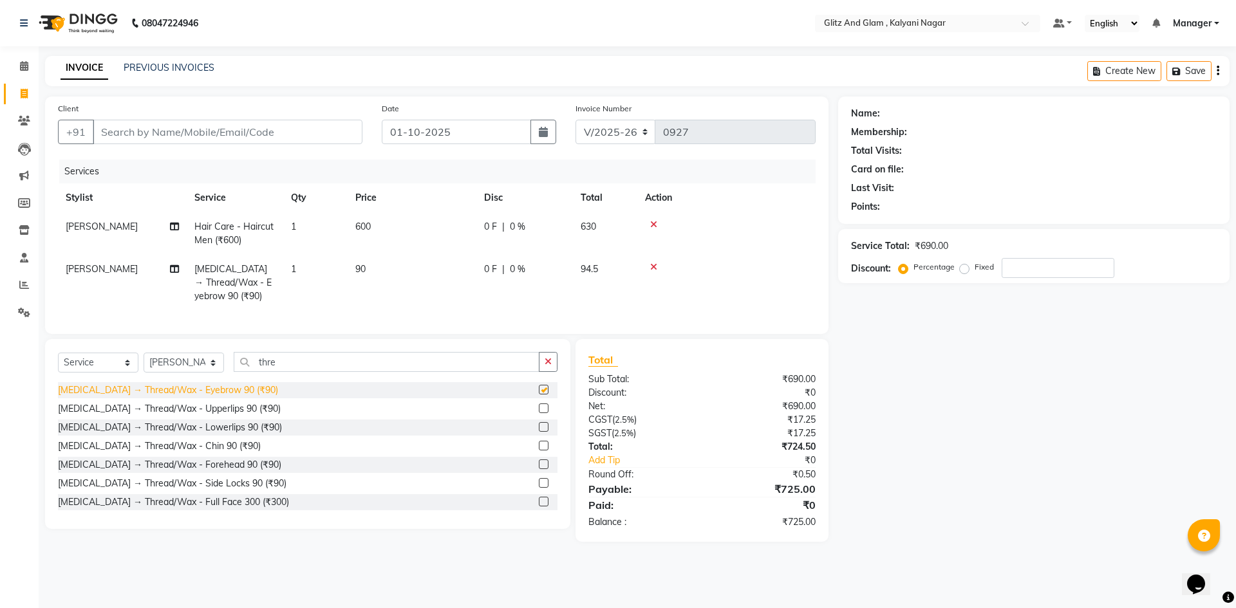
checkbox input "false"
click at [298, 273] on td "1" at bounding box center [315, 283] width 64 height 56
select select "65897"
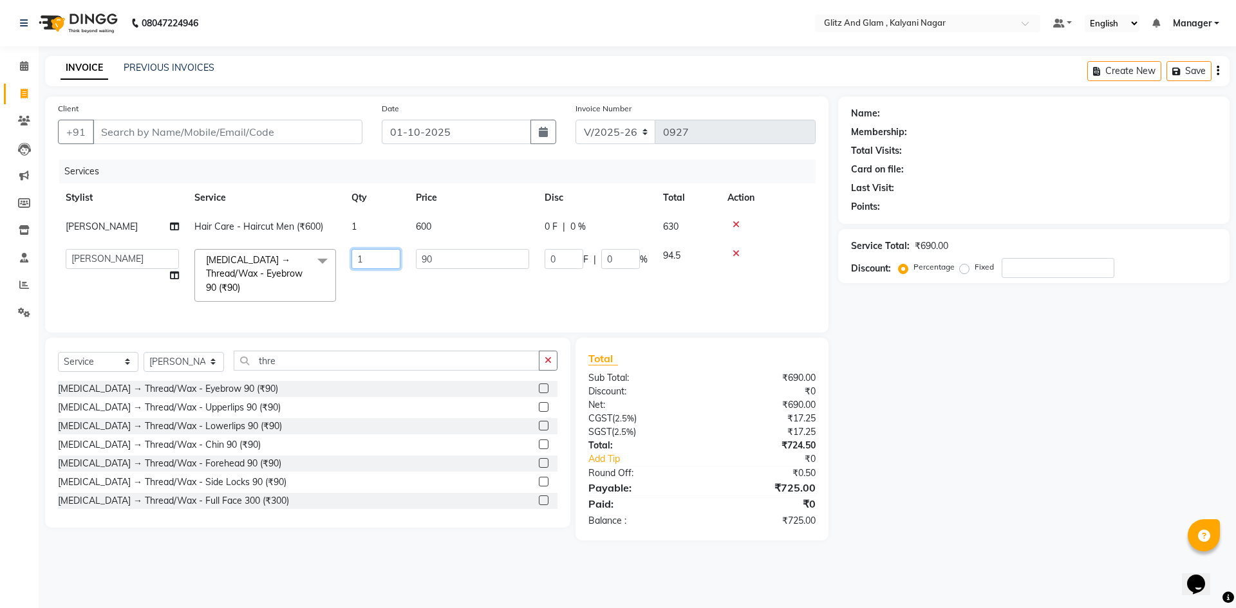
click at [374, 255] on input "1" at bounding box center [375, 259] width 49 height 20
type input "2"
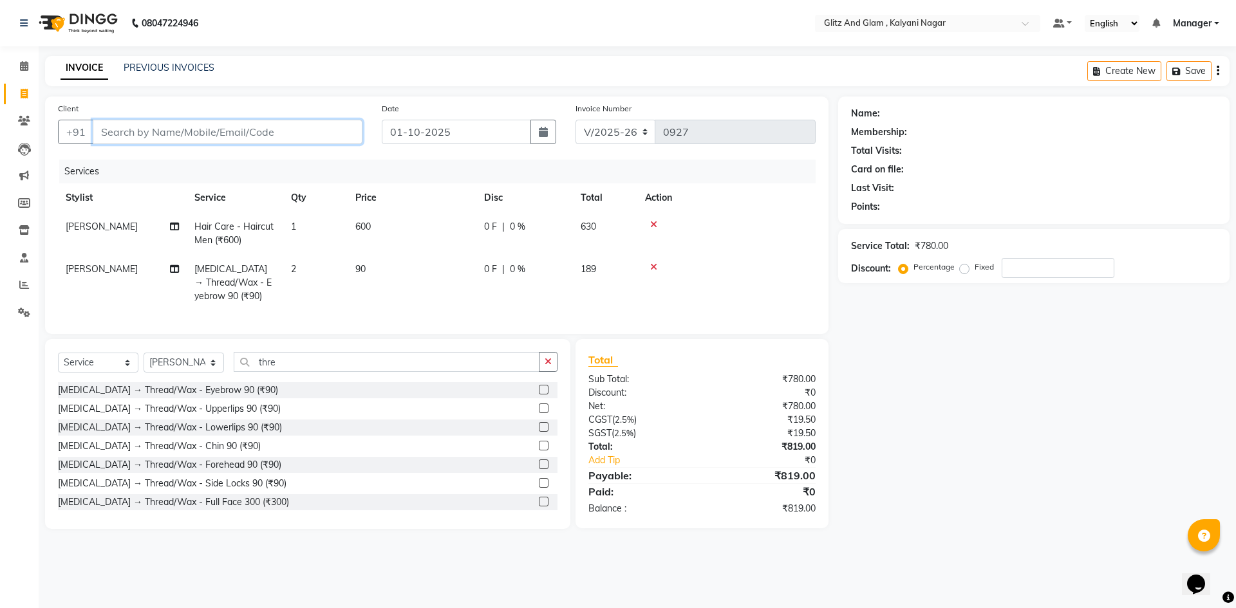
click at [135, 138] on input "Client" at bounding box center [228, 132] width 270 height 24
type input "9"
type input "0"
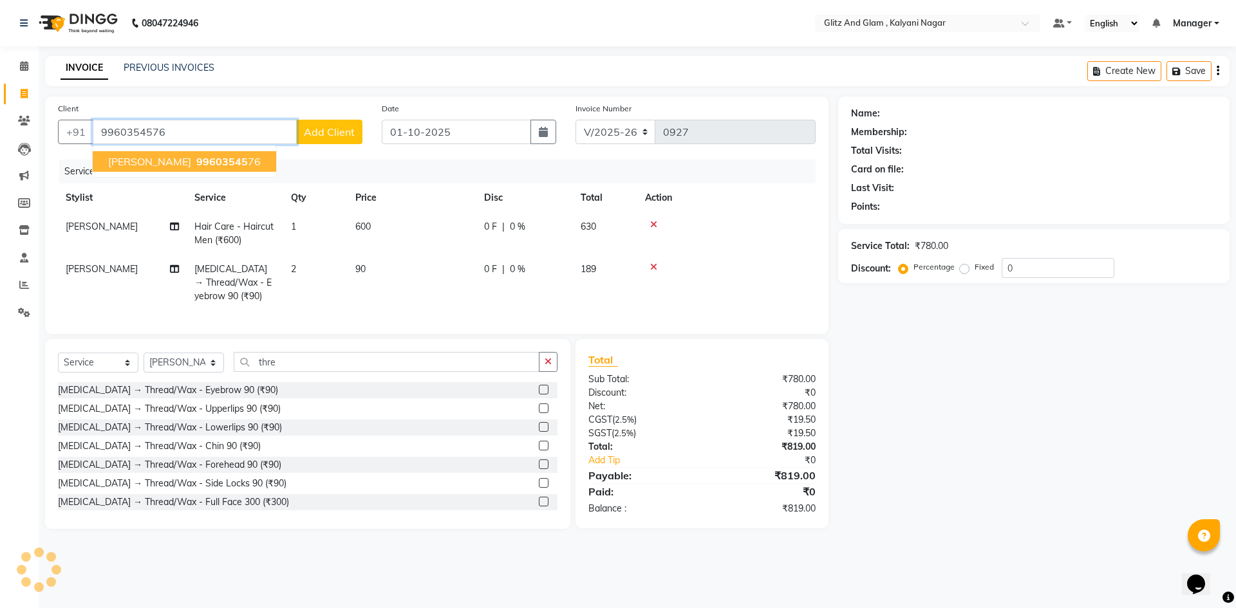
type input "9960354576"
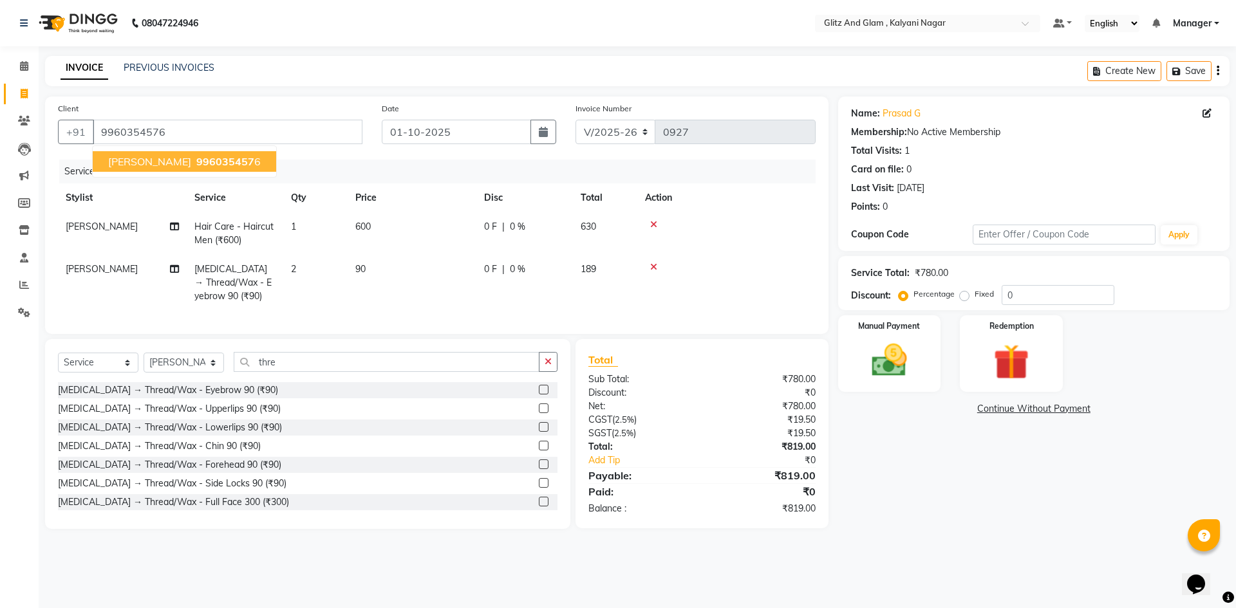
click at [194, 166] on ngb-highlight "996035457 6" at bounding box center [227, 161] width 67 height 13
click at [870, 346] on img at bounding box center [889, 360] width 60 height 42
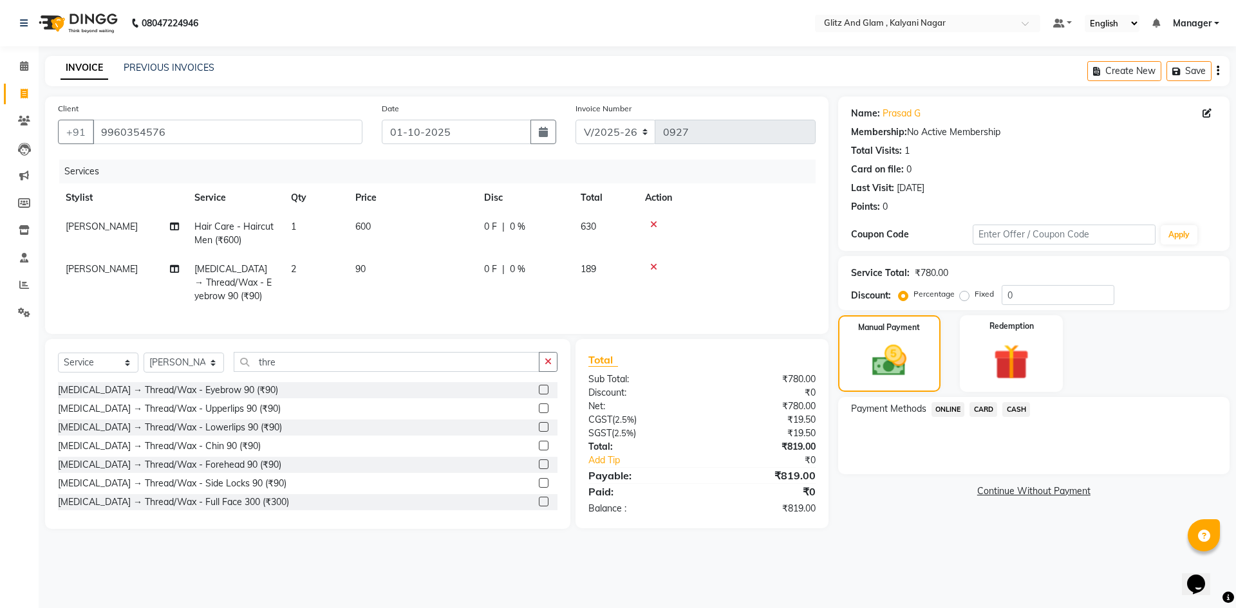
click at [990, 409] on span "CARD" at bounding box center [983, 409] width 28 height 15
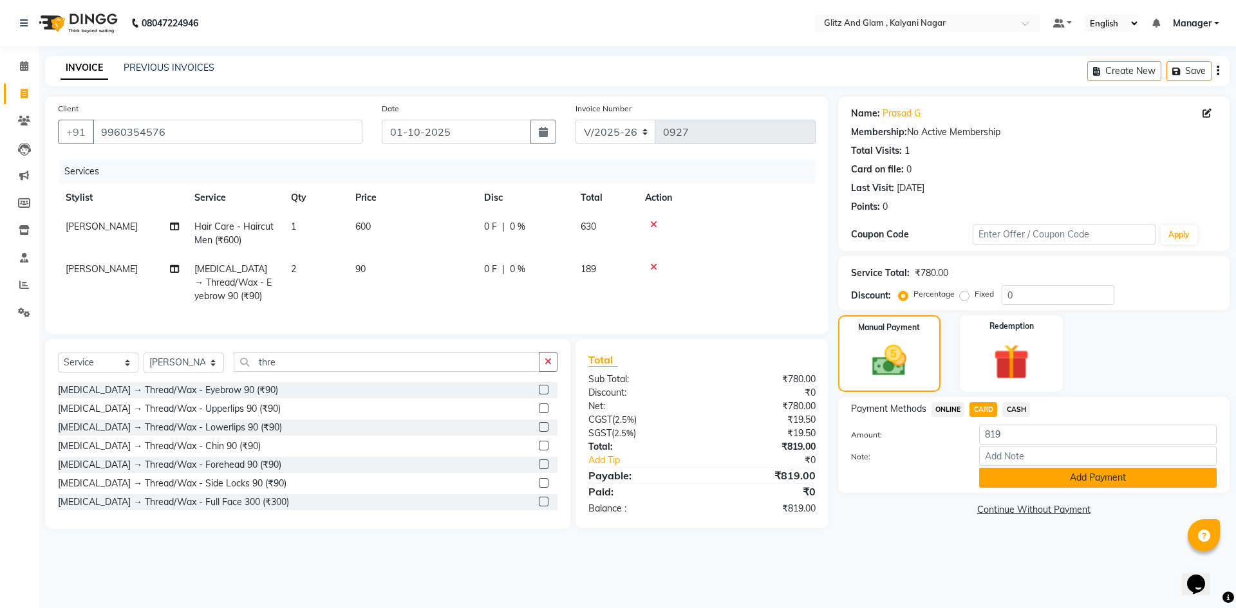
click at [1072, 483] on button "Add Payment" at bounding box center [1097, 478] width 237 height 20
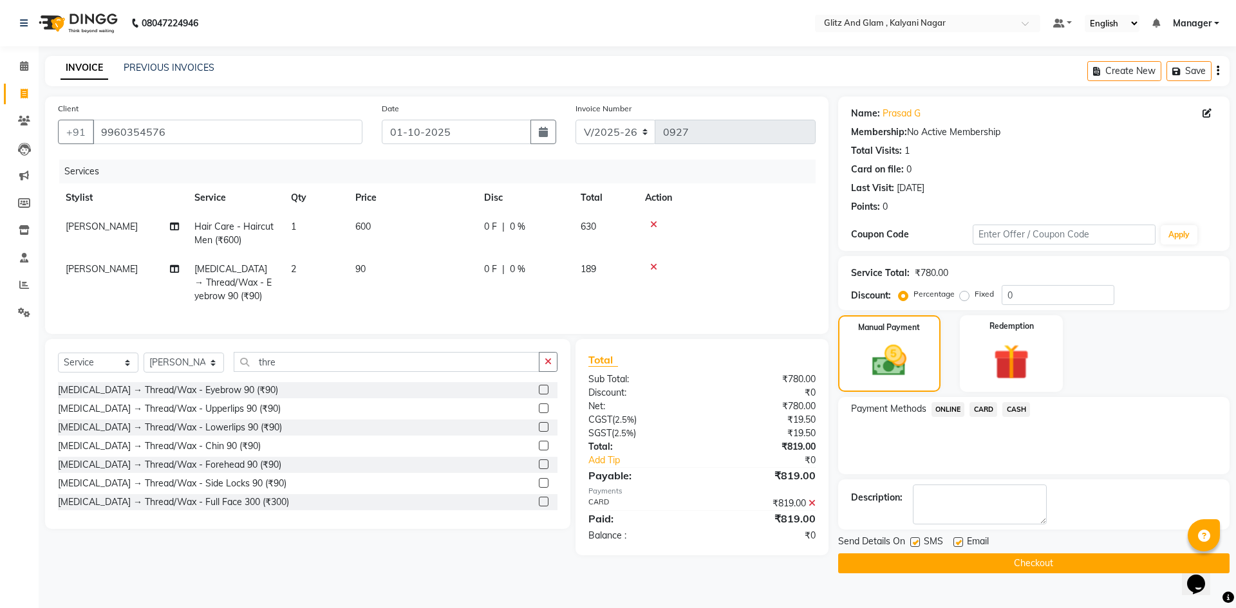
click at [1041, 562] on button "Checkout" at bounding box center [1033, 563] width 391 height 20
